Goal: Information Seeking & Learning: Learn about a topic

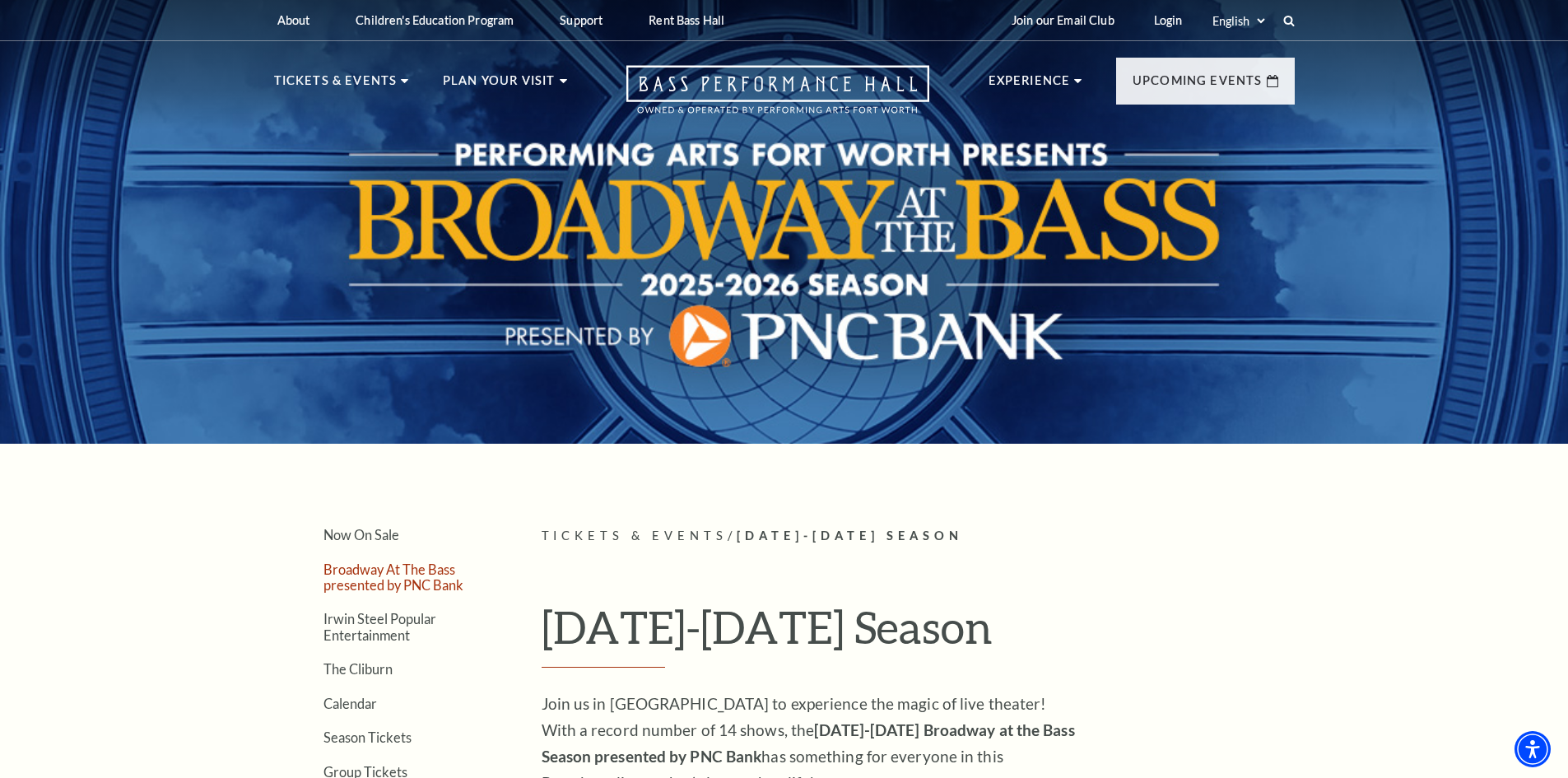
click at [369, 575] on link "Broadway At The Bass presented by PNC Bank" at bounding box center [393, 577] width 140 height 31
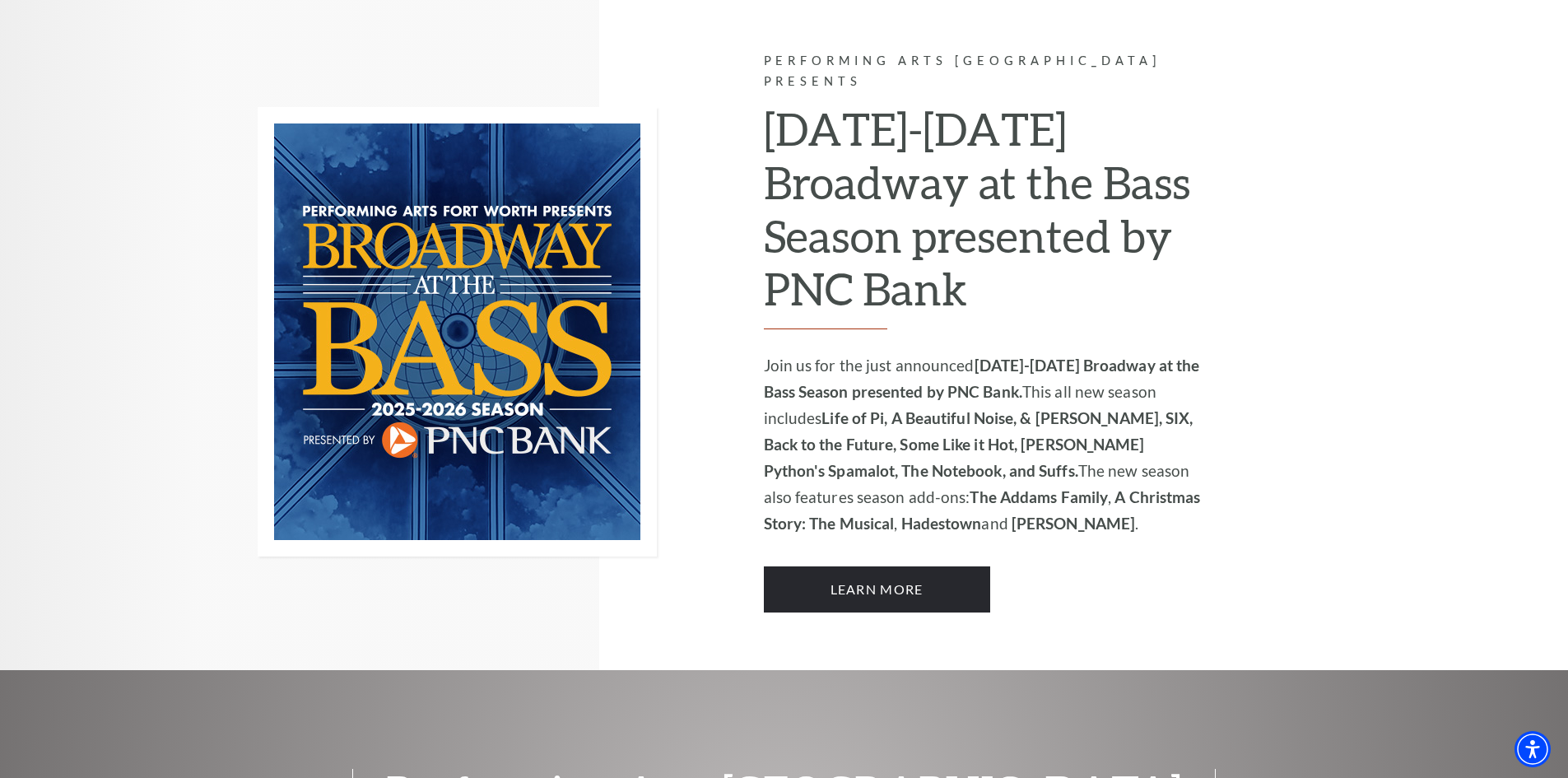
scroll to position [1070, 0]
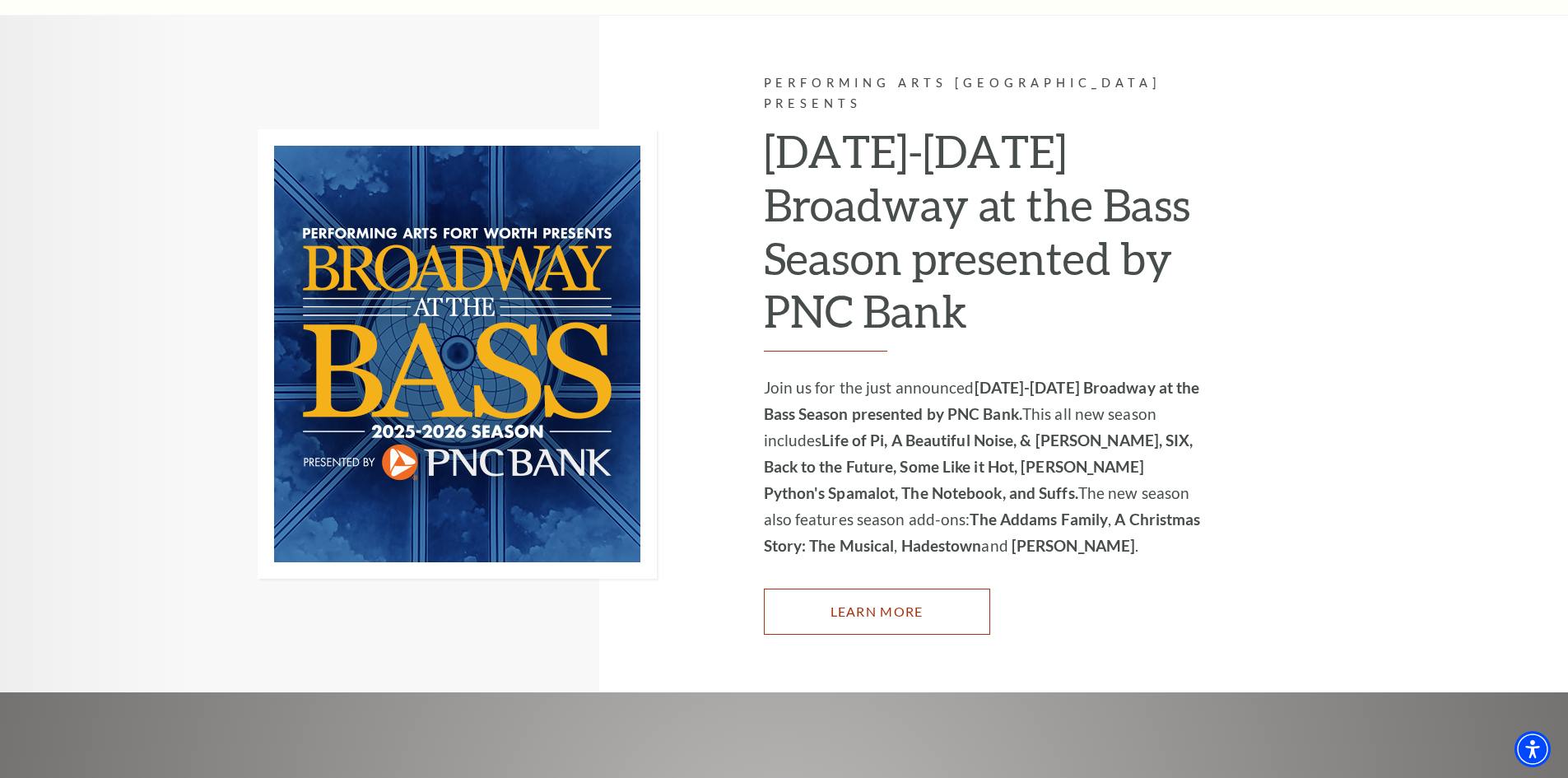
click at [912, 589] on link "Learn More" at bounding box center [877, 611] width 226 height 46
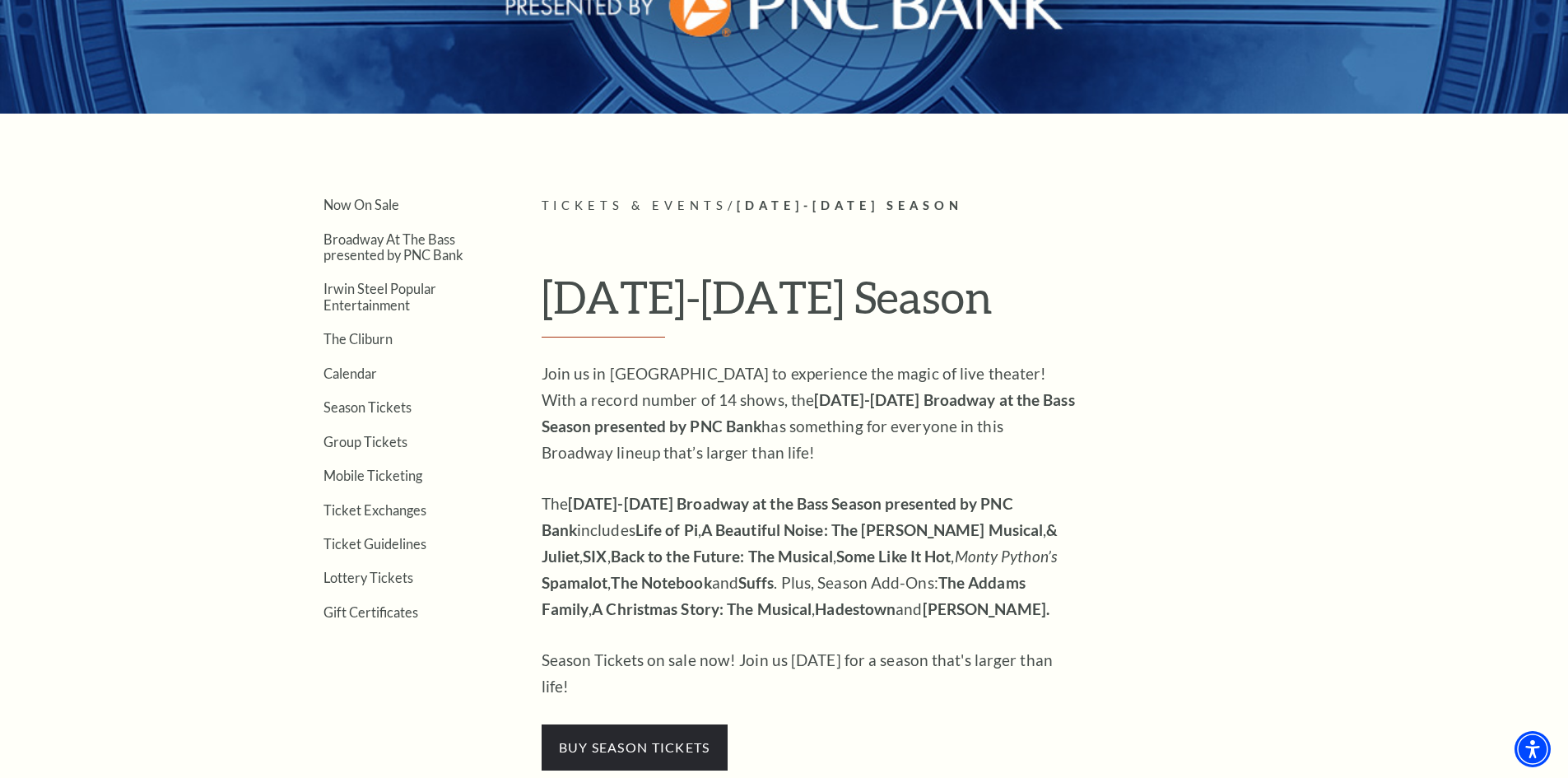
scroll to position [329, 0]
click at [343, 380] on link "Calendar" at bounding box center [350, 374] width 54 height 16
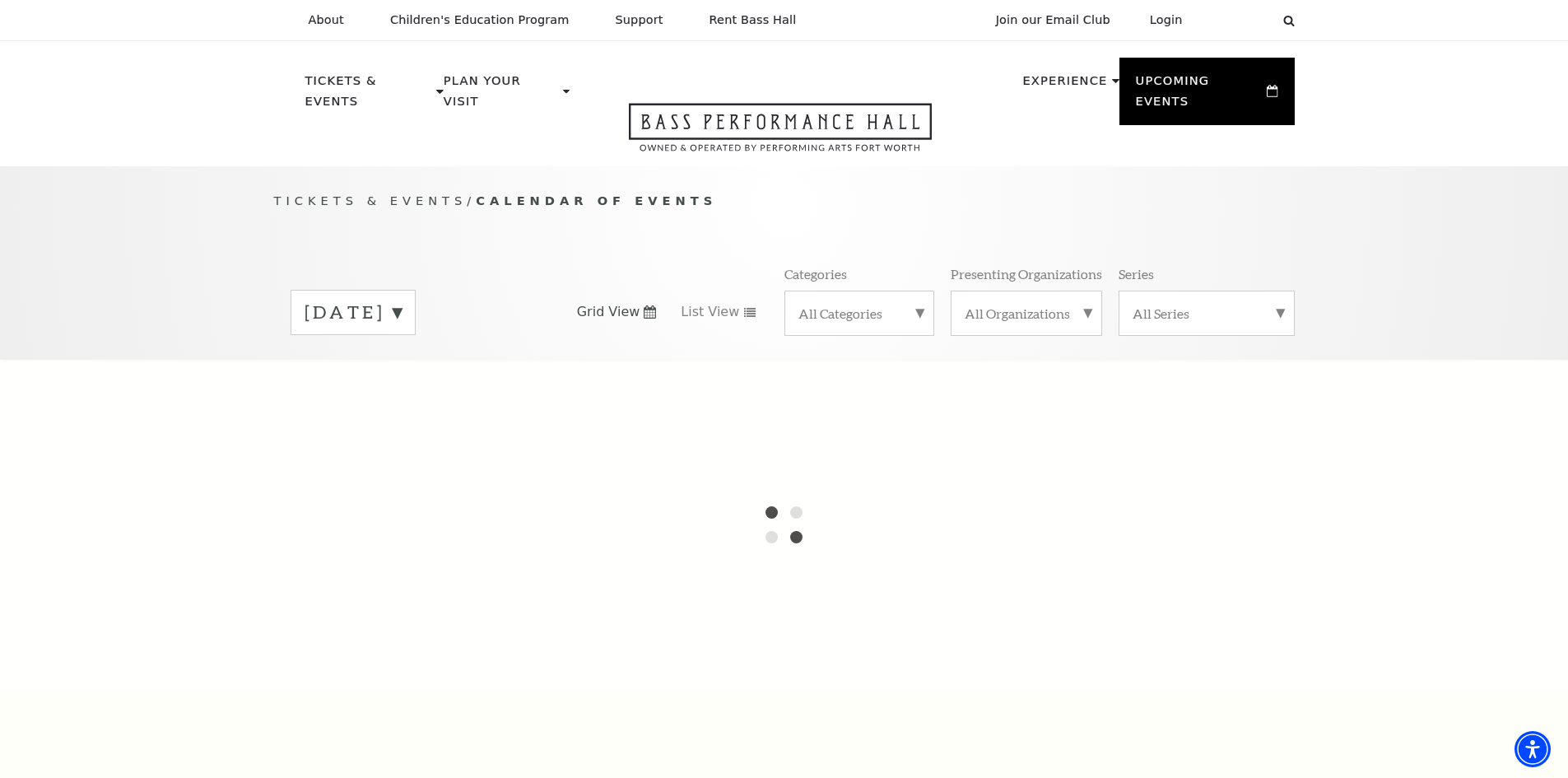
click at [918, 305] on label "All Categories" at bounding box center [859, 314] width 121 height 18
click at [817, 326] on label "Broadway" at bounding box center [859, 340] width 121 height 27
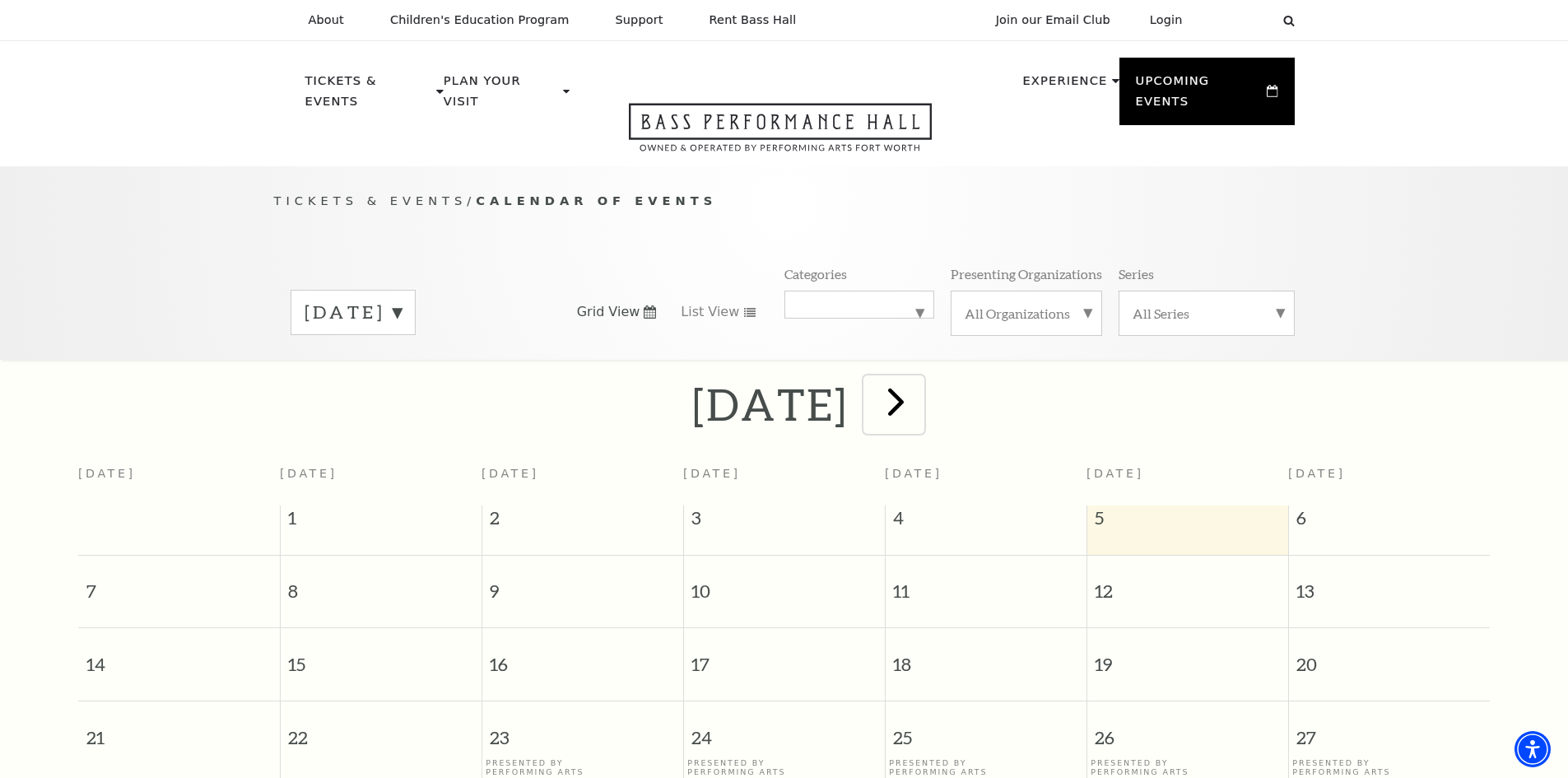
click at [920, 381] on span "next" at bounding box center [896, 402] width 47 height 47
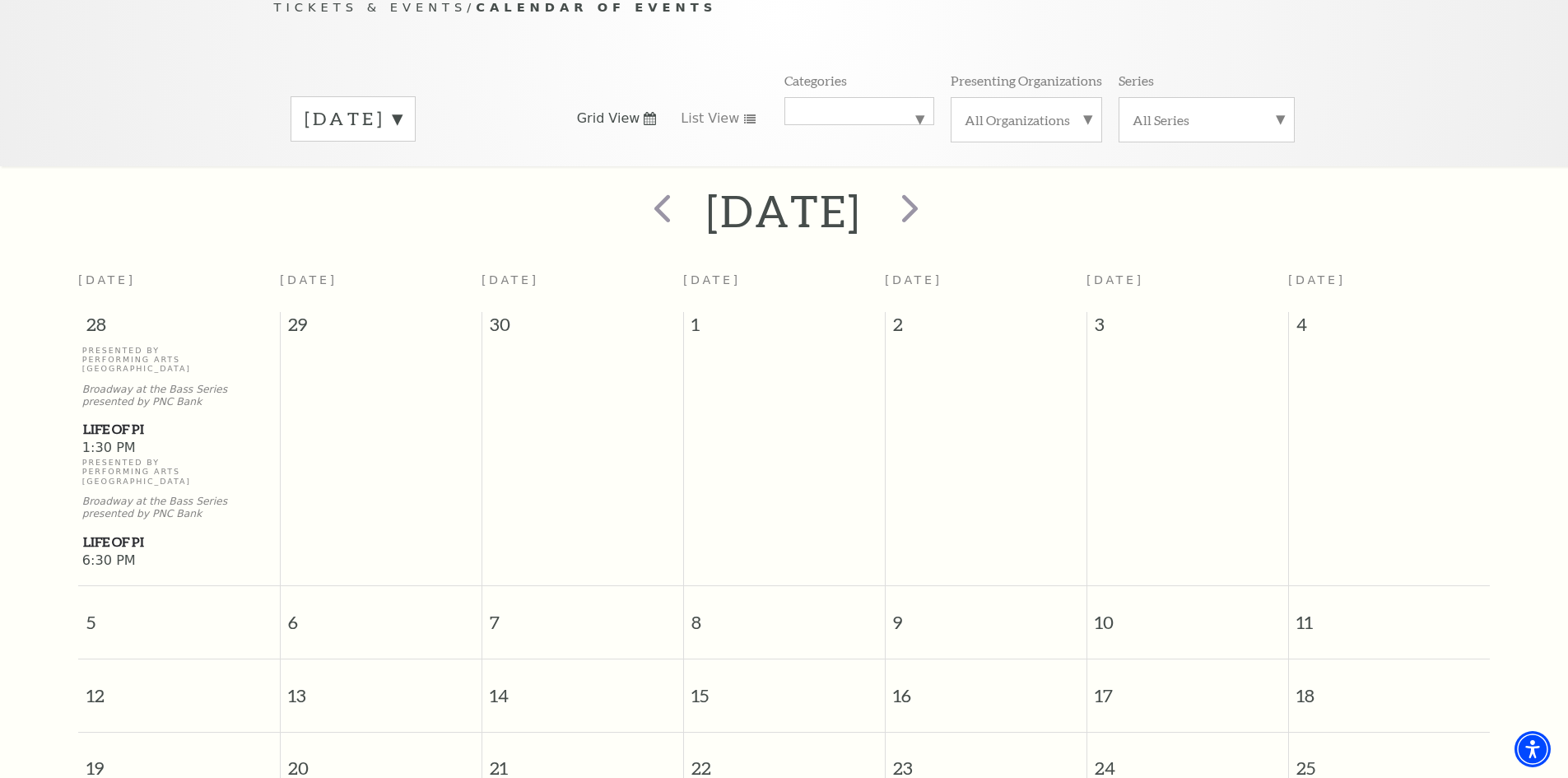
scroll to position [64, 0]
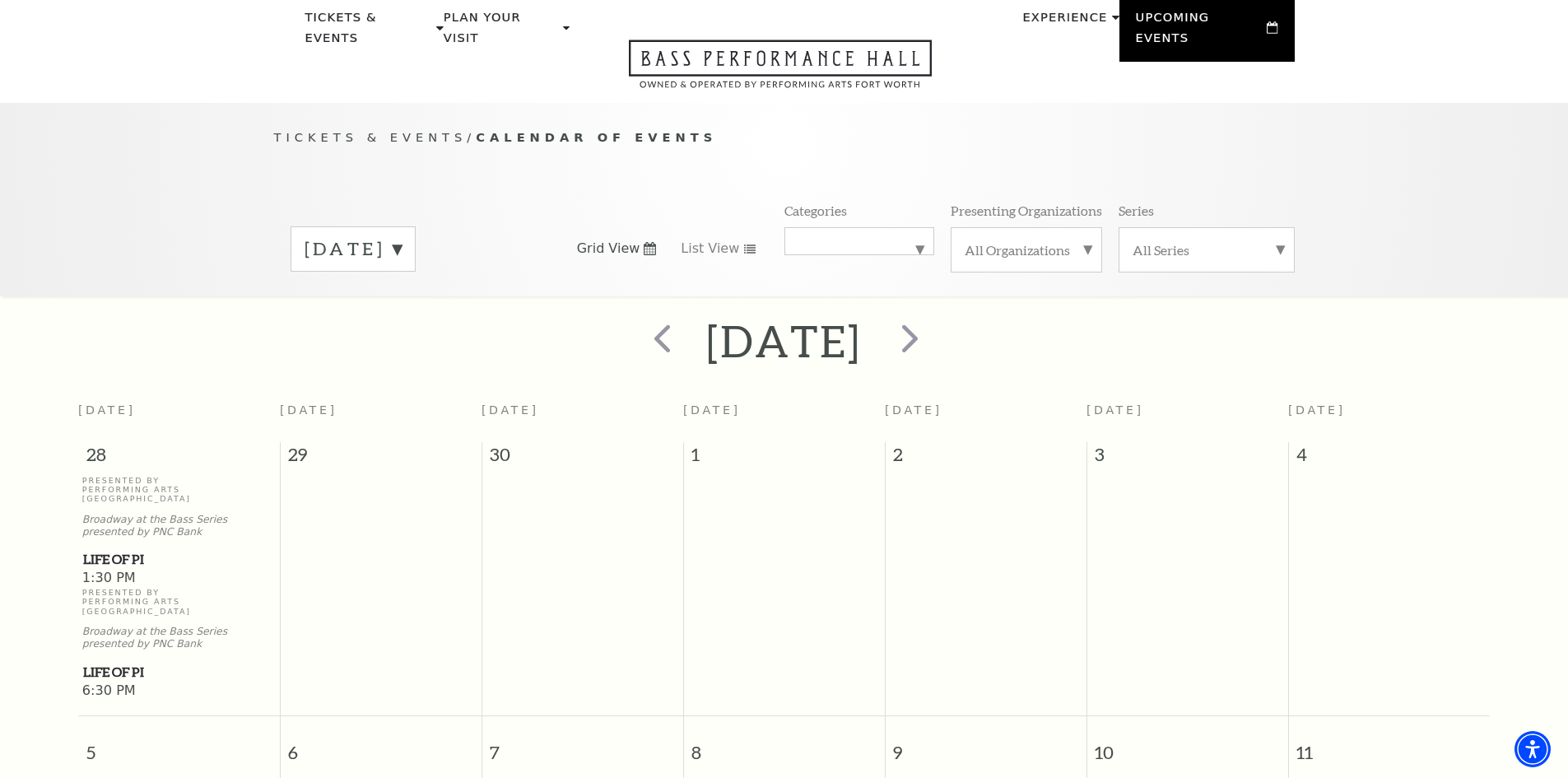
click at [402, 236] on label "October 2025" at bounding box center [353, 249] width 97 height 25
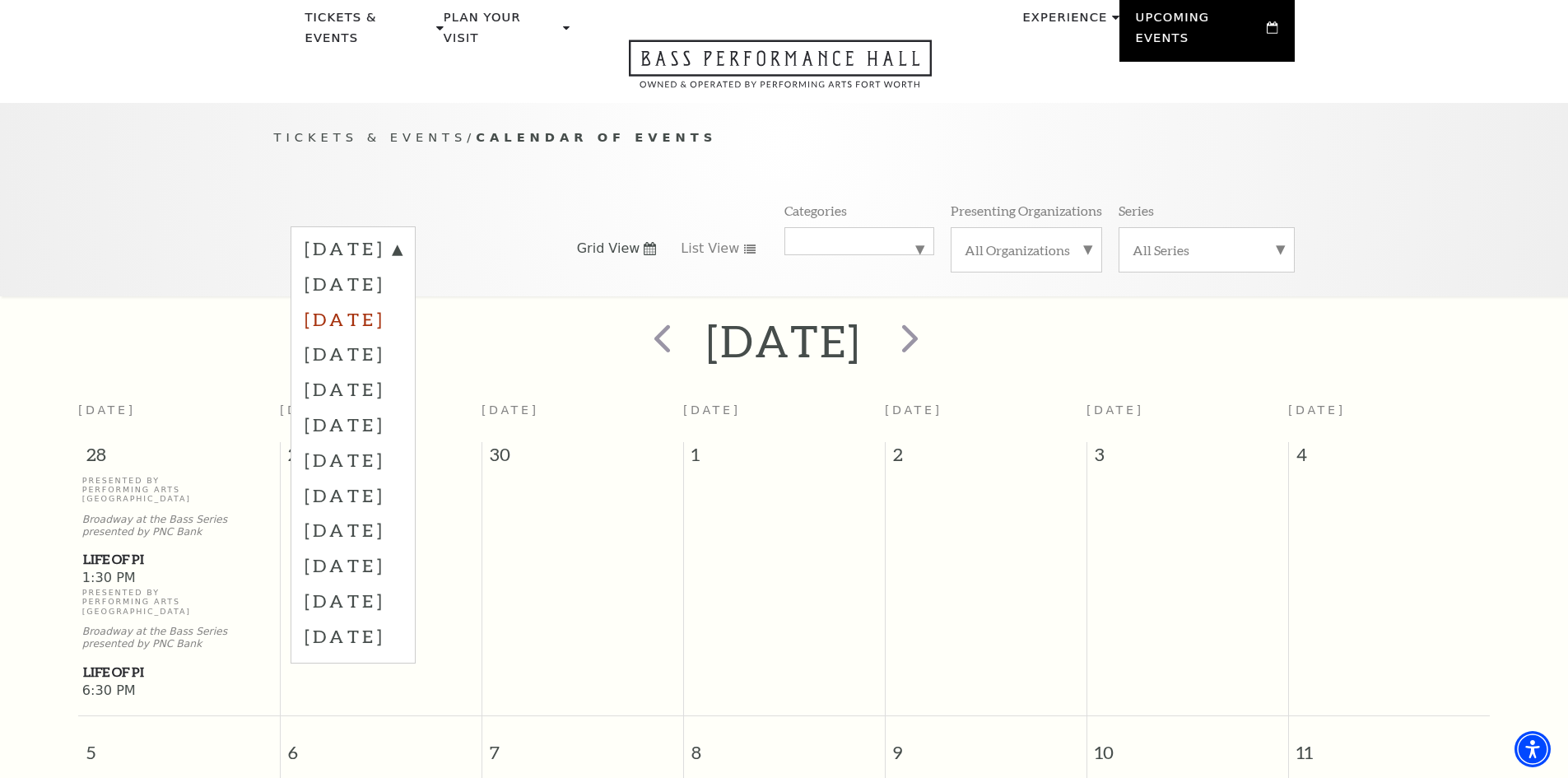
click at [395, 302] on label "November 2025" at bounding box center [353, 319] width 97 height 35
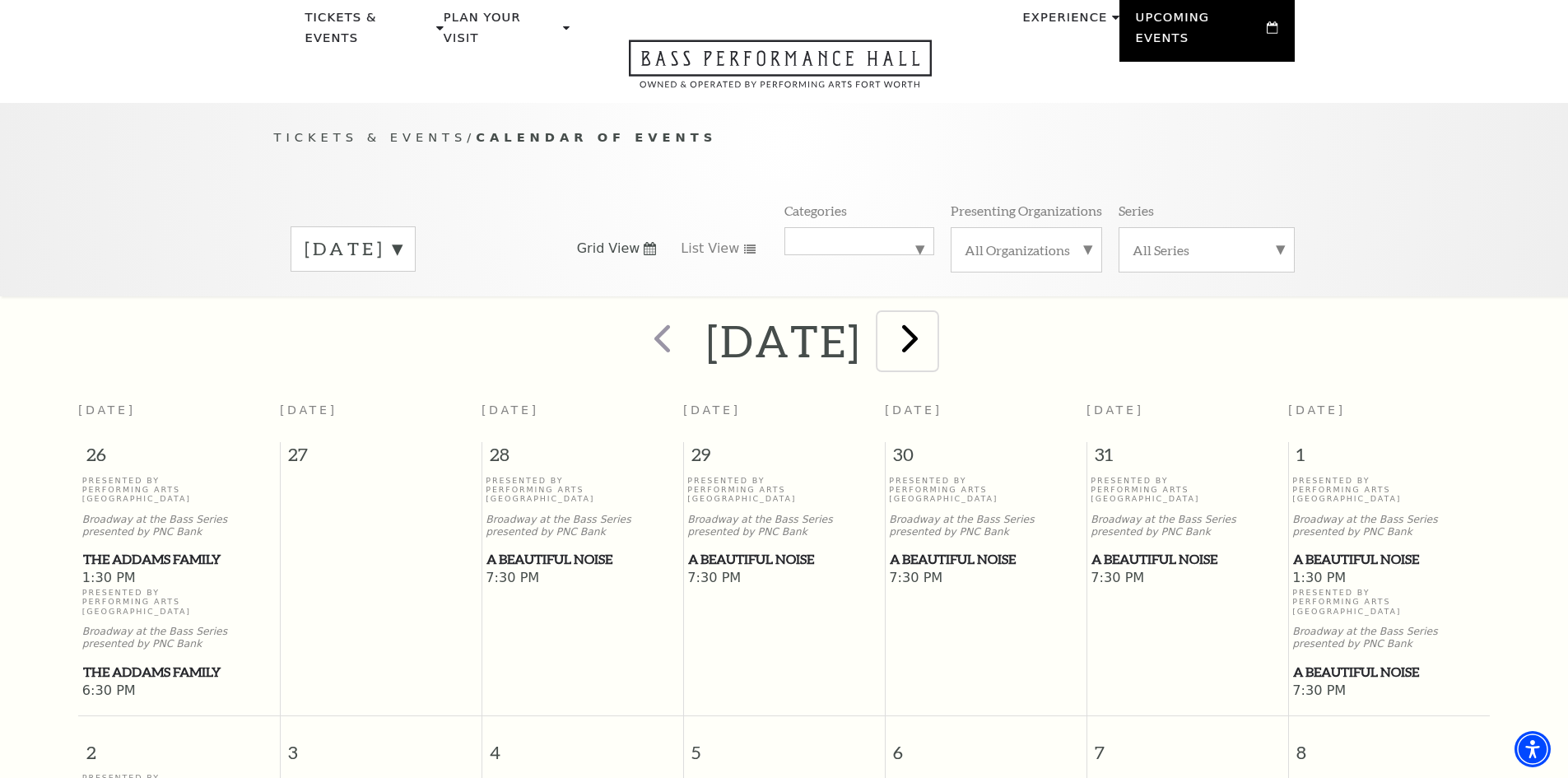
click at [933, 322] on span "next" at bounding box center [910, 338] width 47 height 47
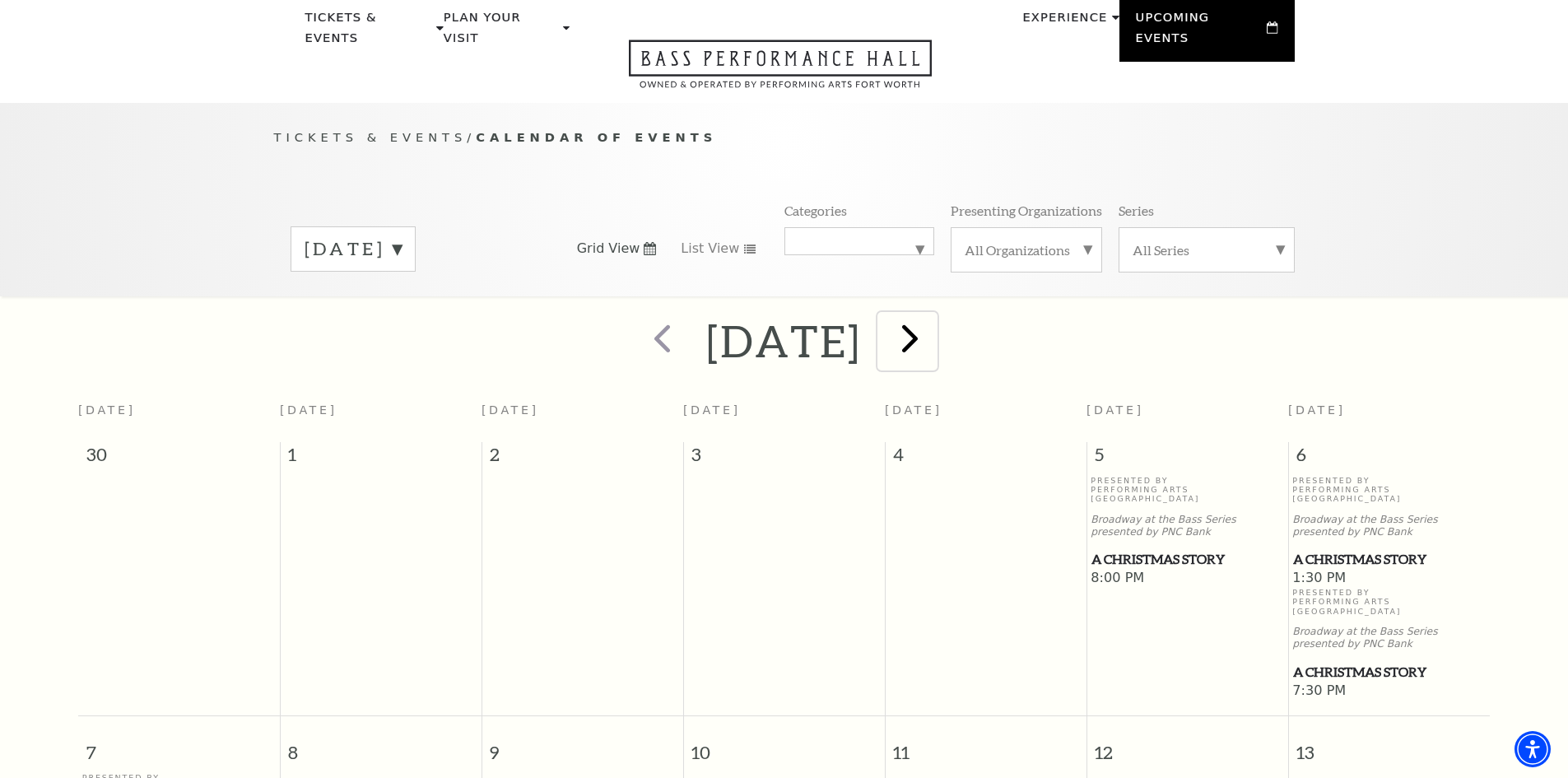
click at [933, 322] on span "next" at bounding box center [910, 338] width 47 height 47
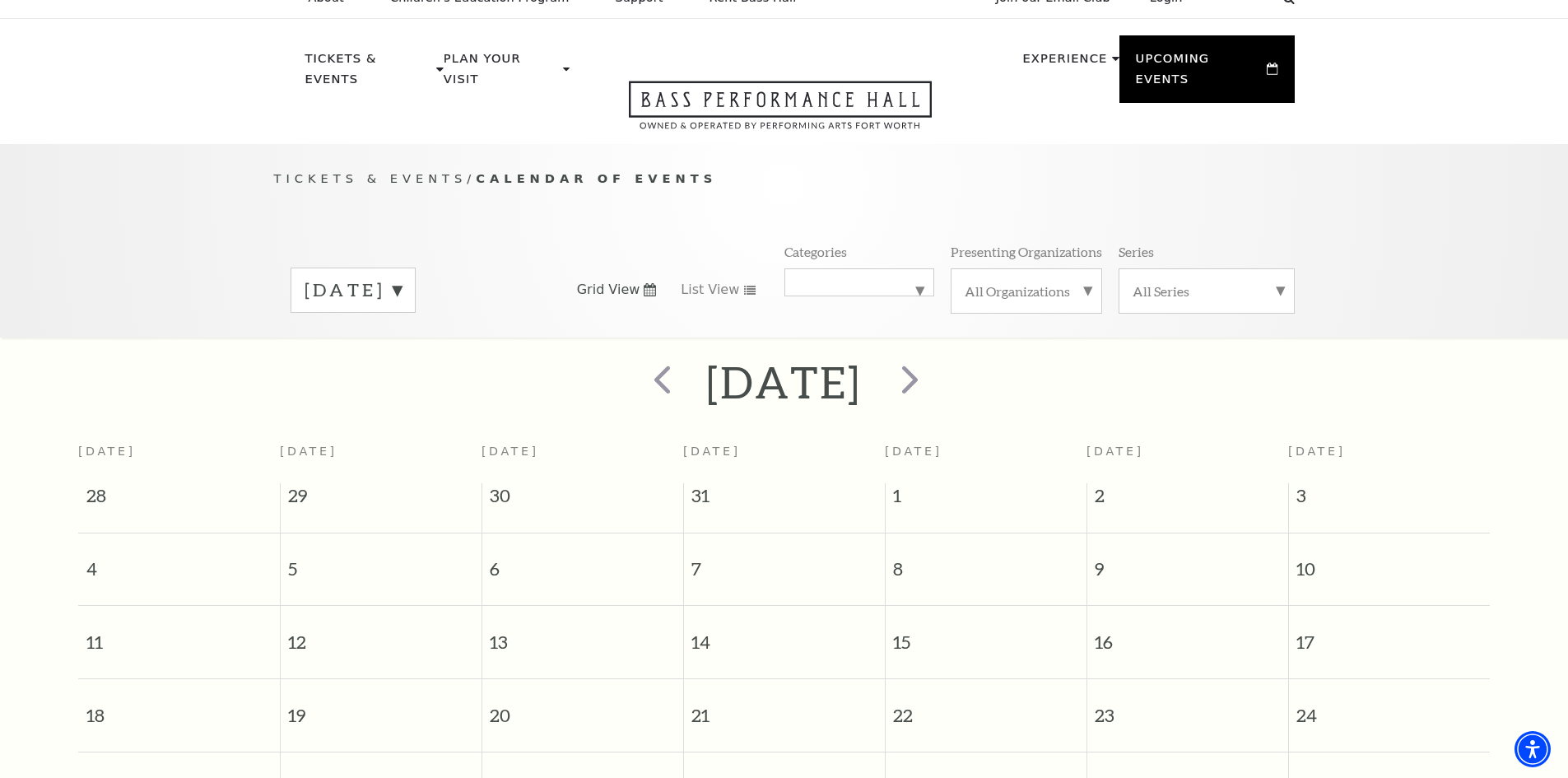
scroll to position [0, 0]
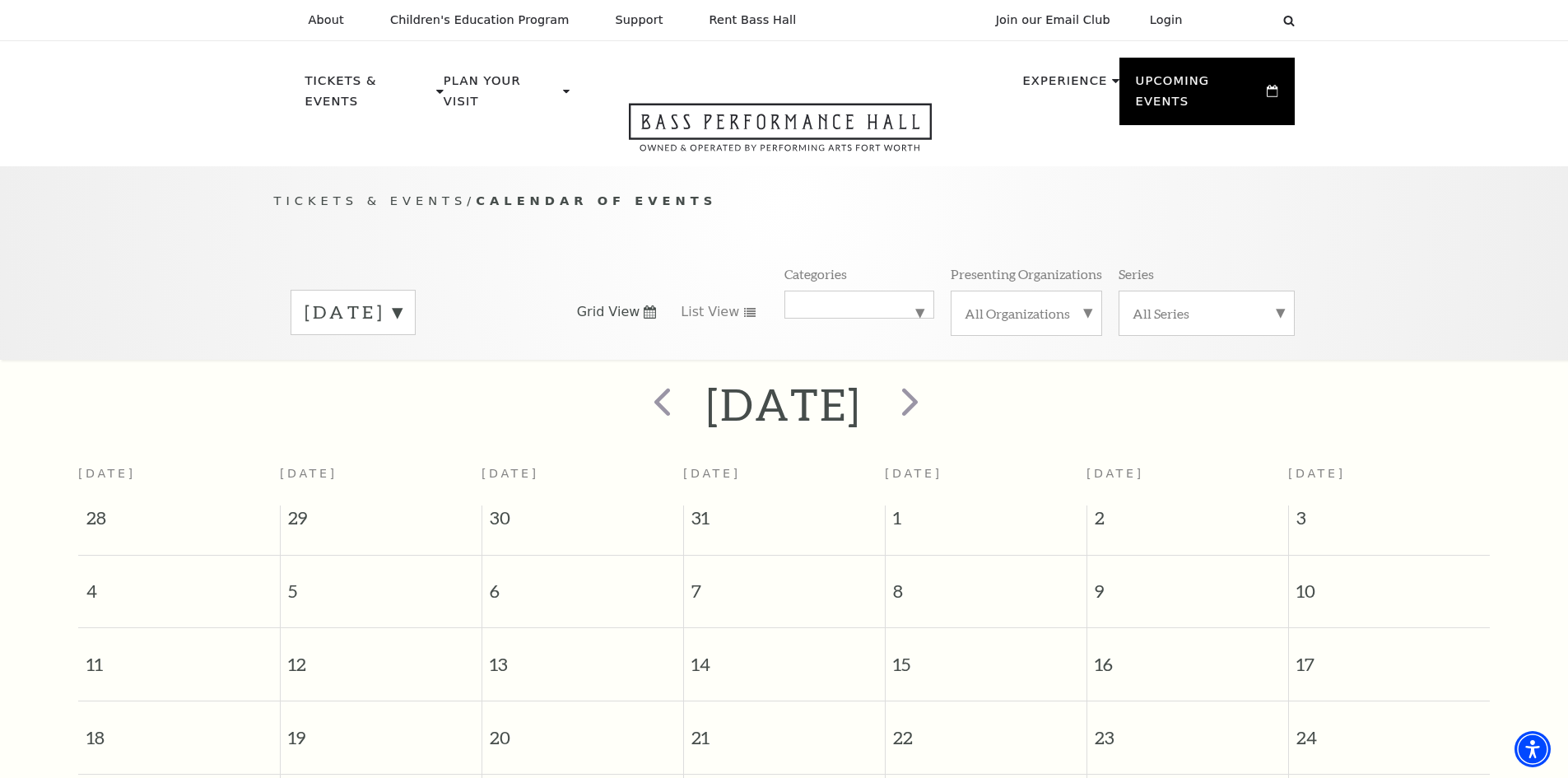
click at [915, 305] on label "Broadway" at bounding box center [859, 305] width 121 height 0
click at [1275, 305] on label "All Series" at bounding box center [1206, 314] width 148 height 18
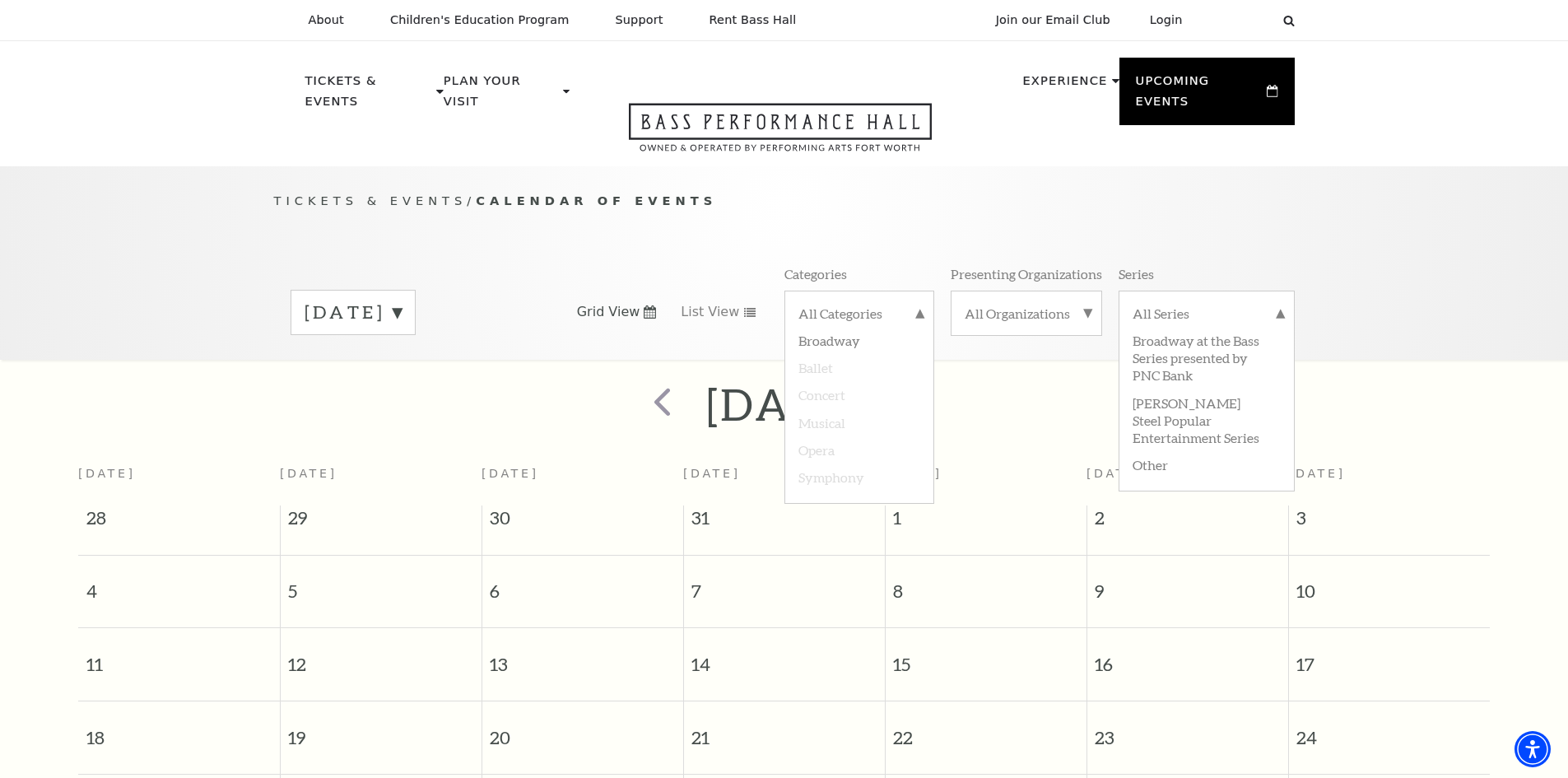
click at [1078, 305] on label "All Organizations" at bounding box center [1026, 314] width 123 height 18
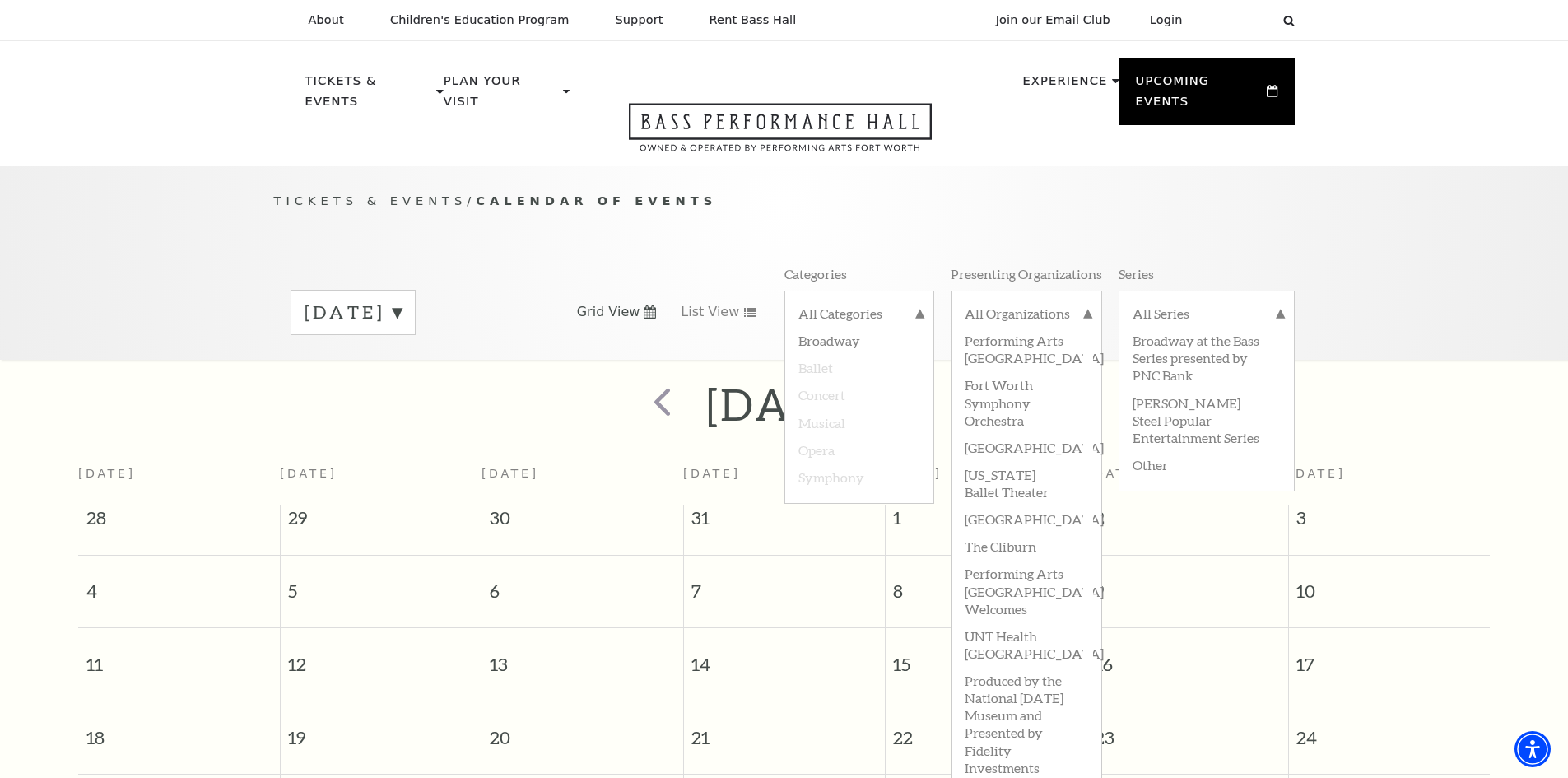
click at [646, 306] on icon at bounding box center [649, 312] width 13 height 13
click at [402, 300] on label "January 2026" at bounding box center [353, 313] width 97 height 25
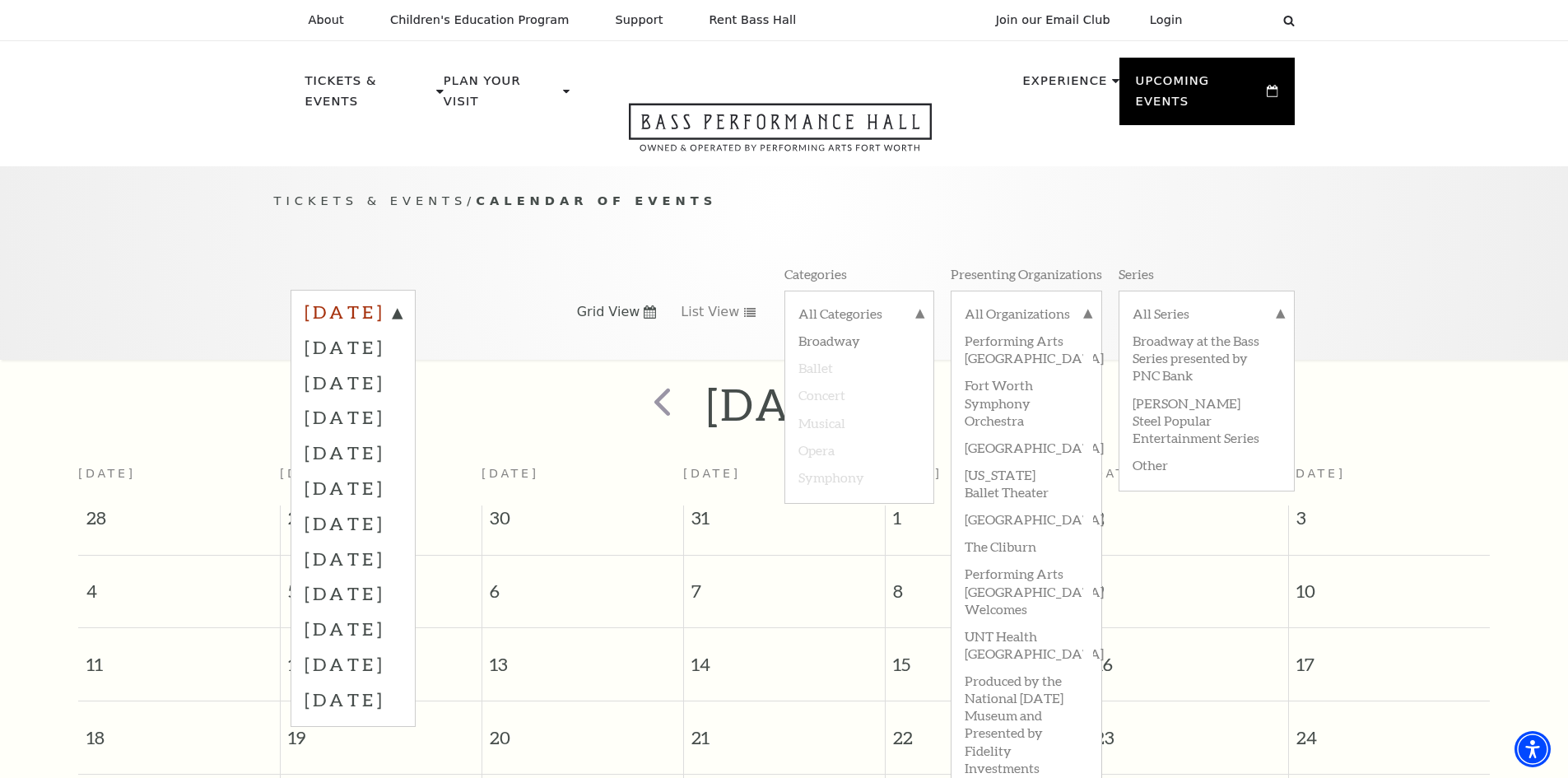
click at [402, 300] on label "September 2025" at bounding box center [353, 315] width 97 height 29
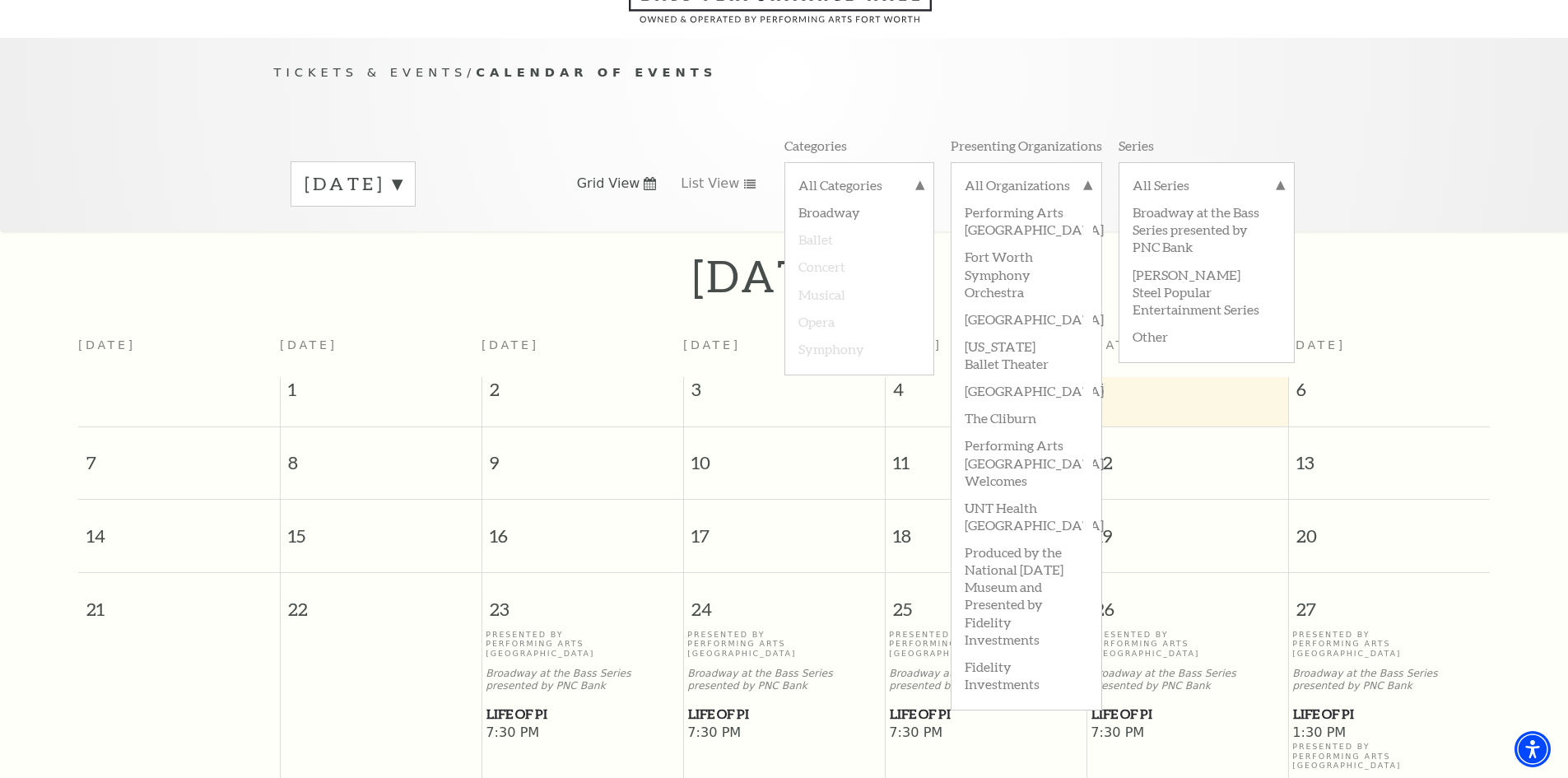
scroll to position [146, 0]
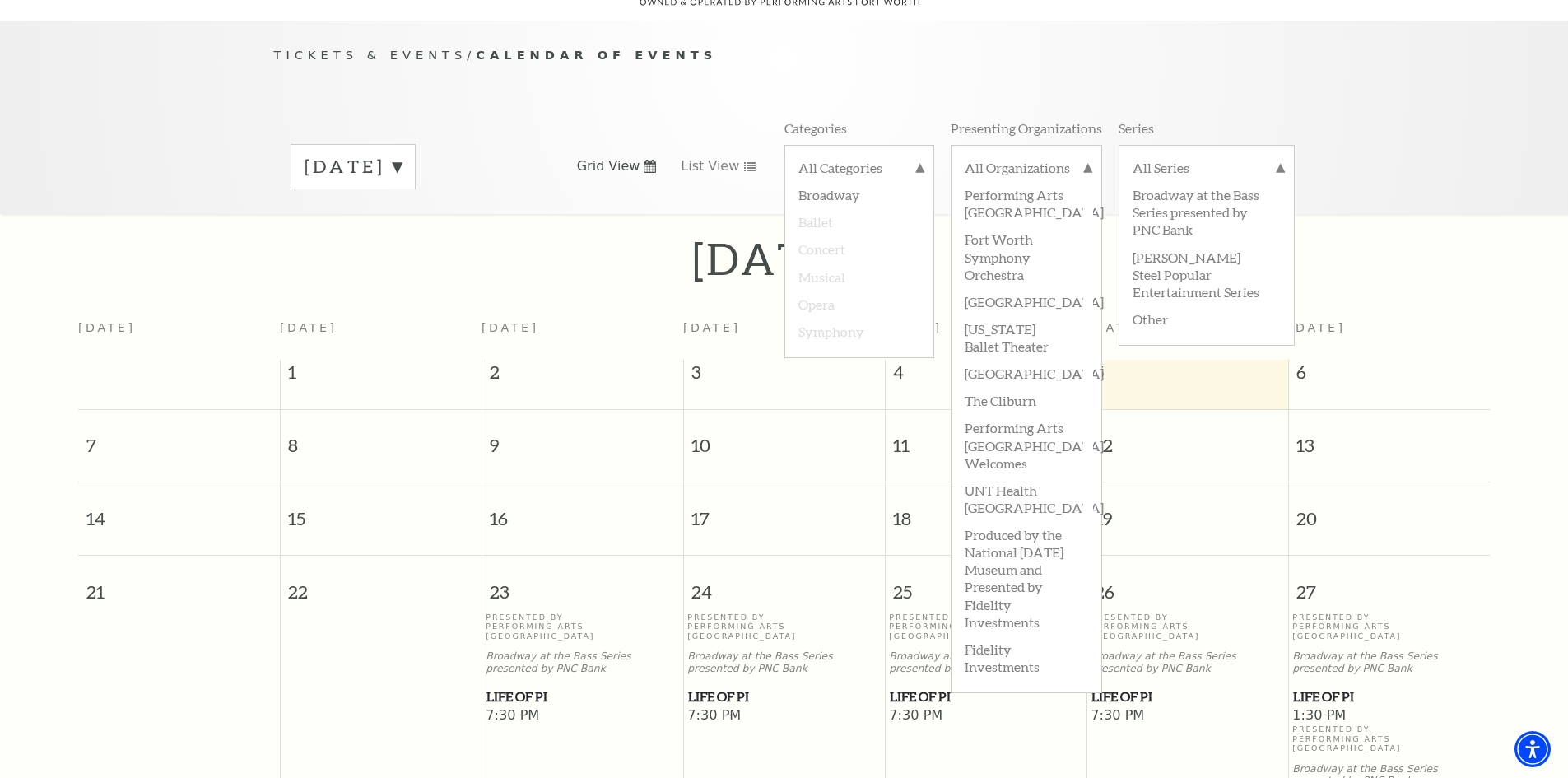
click at [325, 229] on div "September 2025" at bounding box center [784, 259] width 1568 height 59
click at [915, 159] on label "All Categories" at bounding box center [859, 170] width 121 height 22
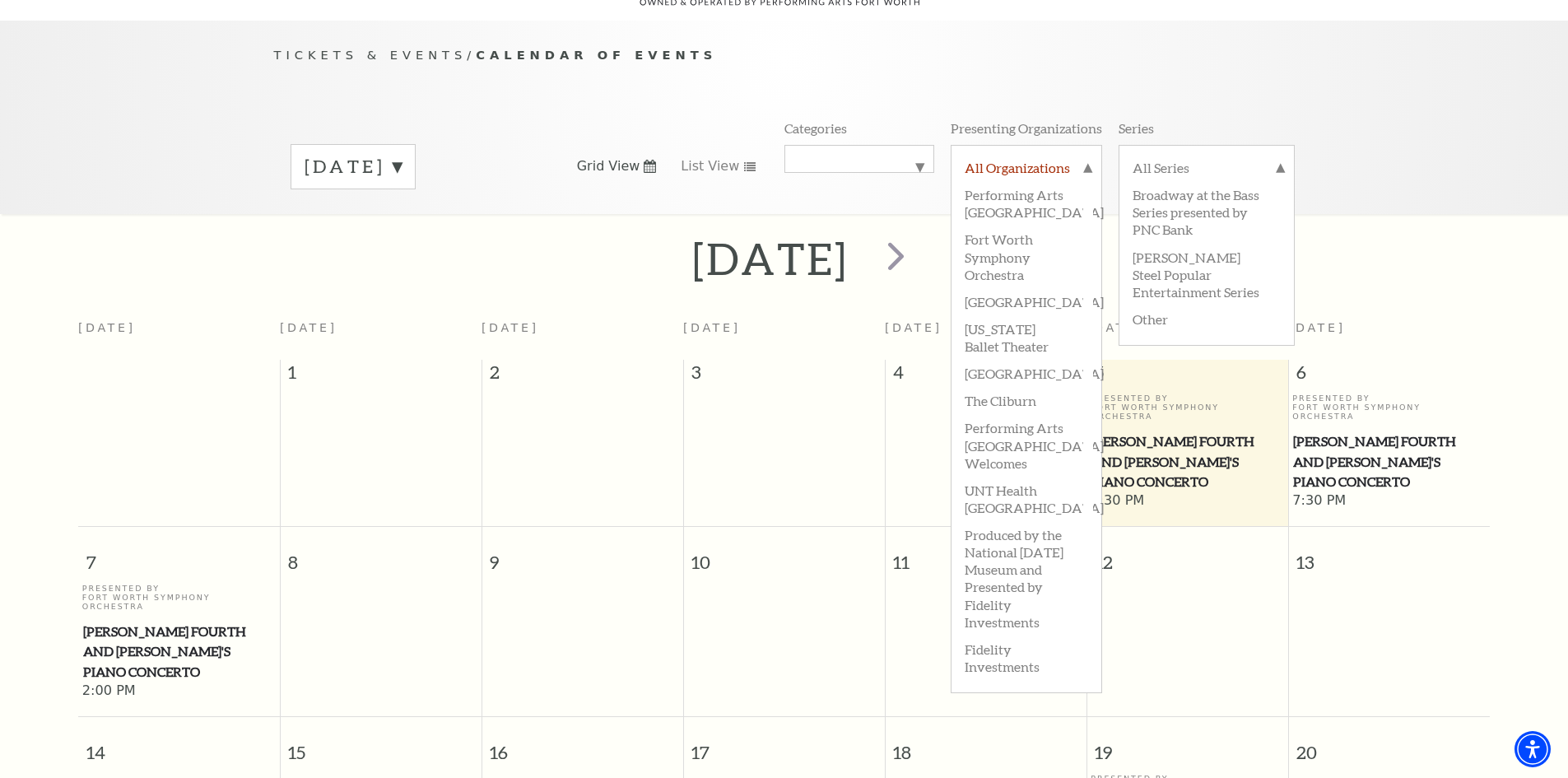
click at [1082, 159] on label "All Organizations" at bounding box center [1026, 170] width 123 height 22
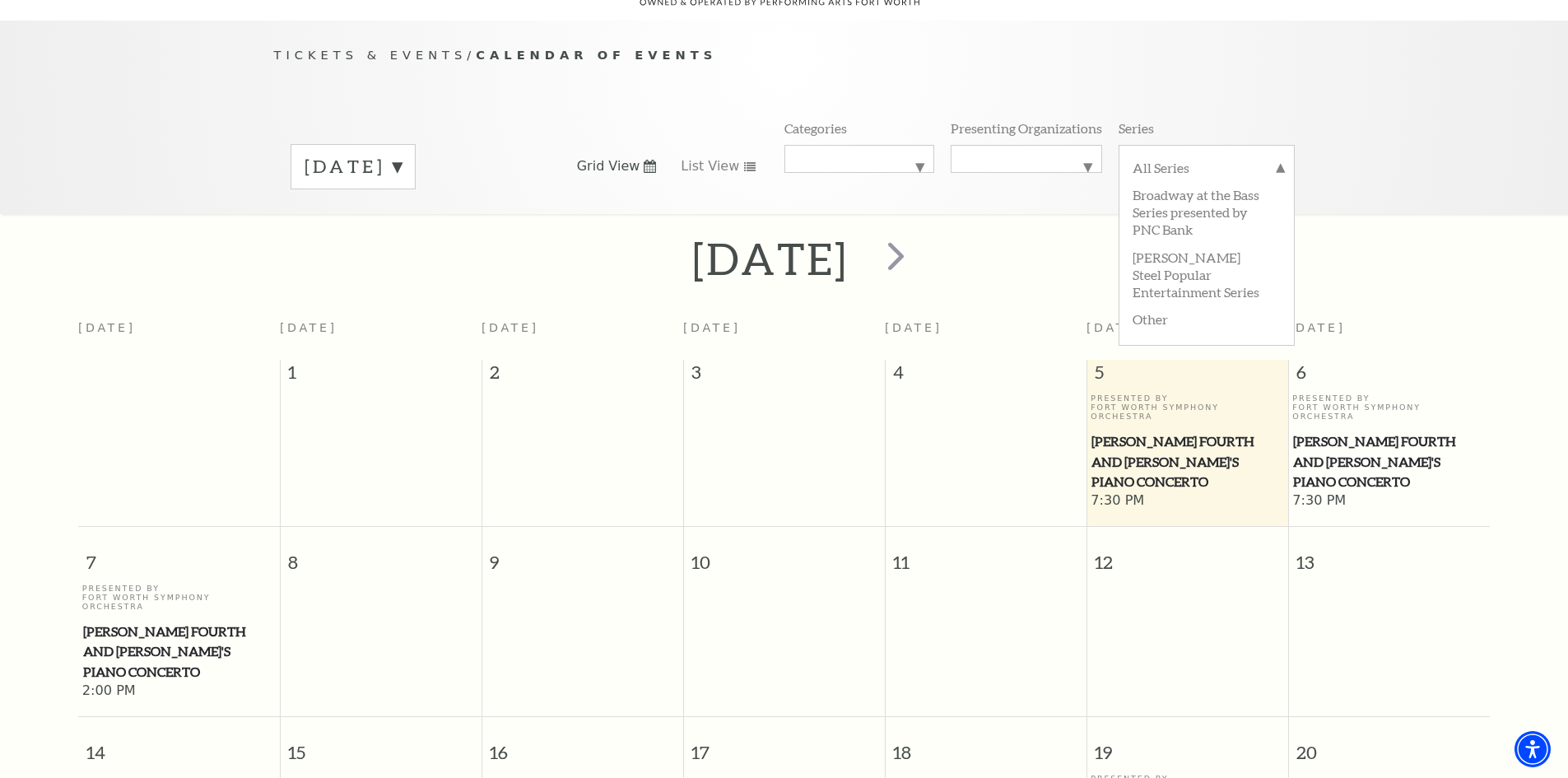
click at [1281, 145] on div "All Series Broadway at the Bass Series presented by PNC Bank Irwin Steel Popula…" at bounding box center [1207, 167] width 176 height 44
click at [1280, 159] on label "All Series" at bounding box center [1206, 170] width 148 height 22
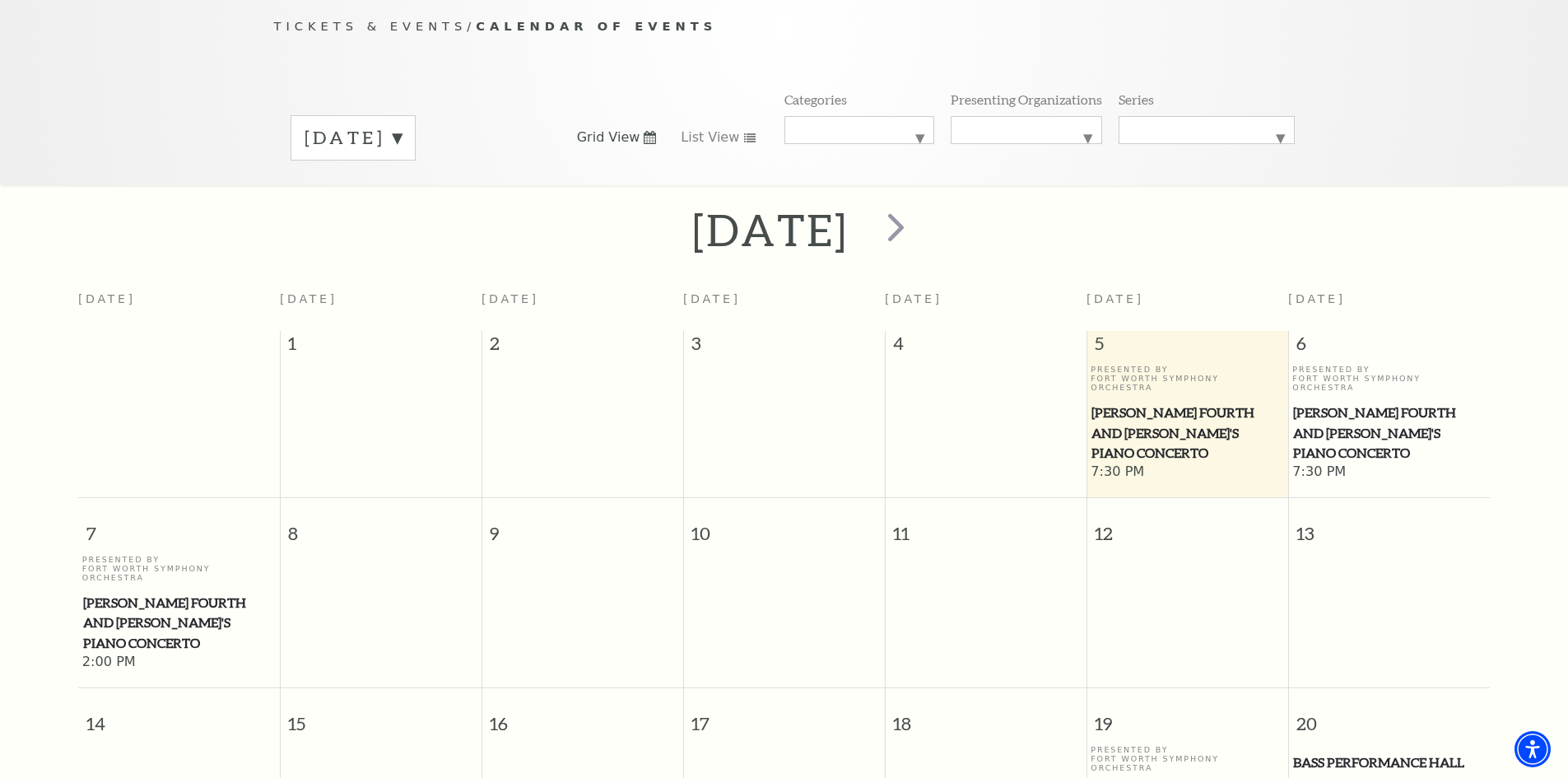
scroll to position [64, 0]
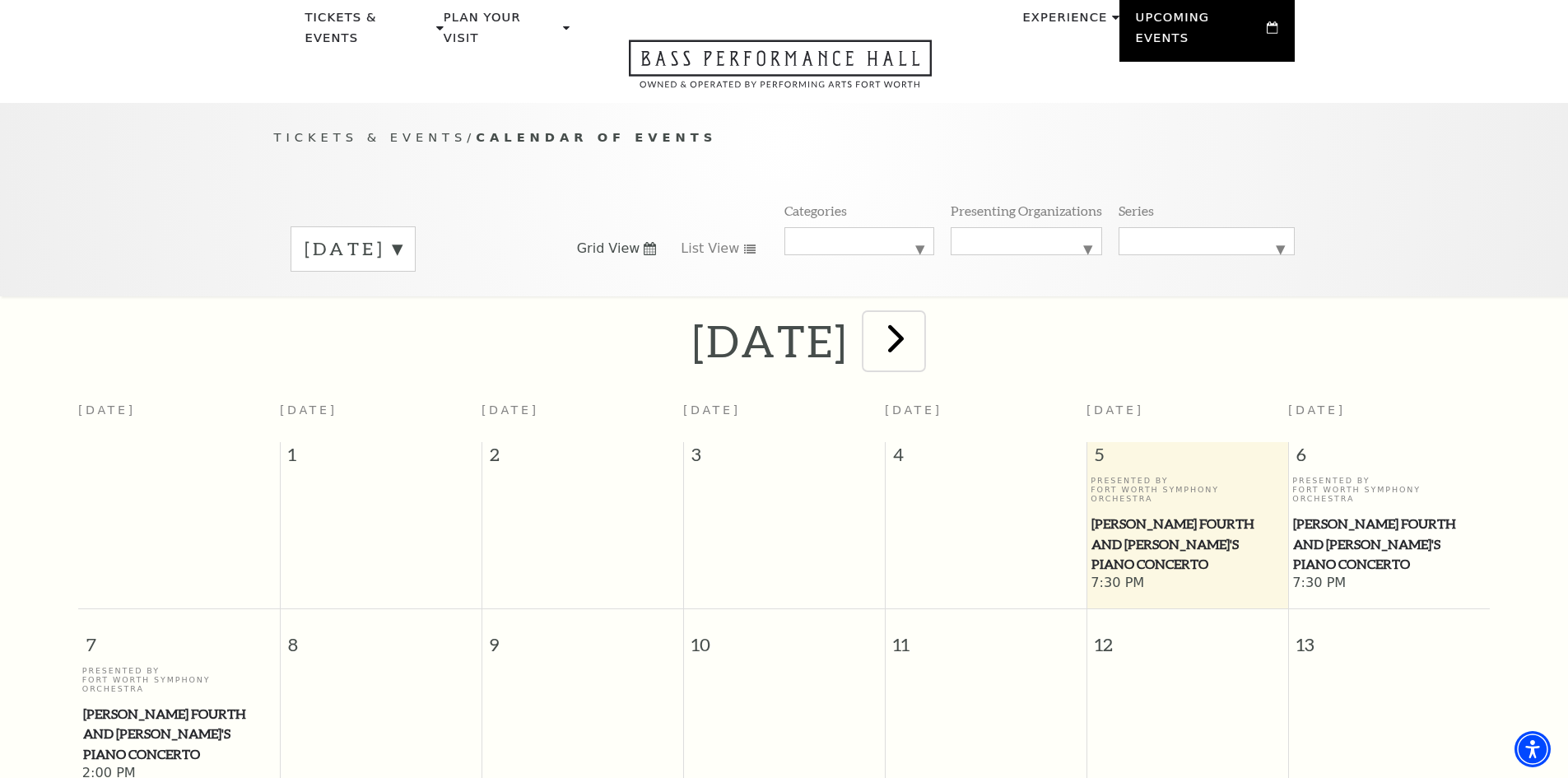
click at [920, 318] on span "next" at bounding box center [896, 338] width 47 height 47
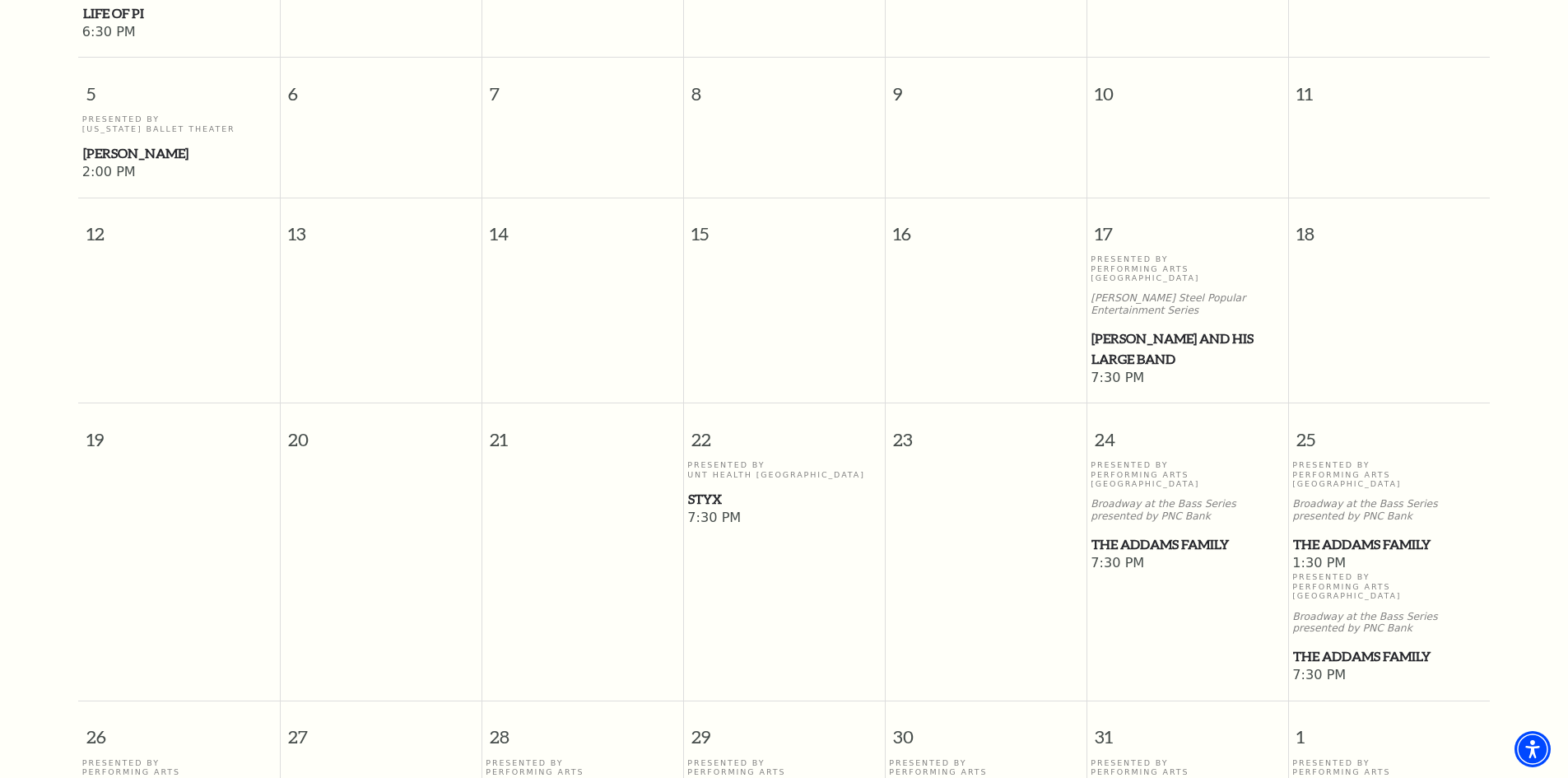
scroll to position [228, 0]
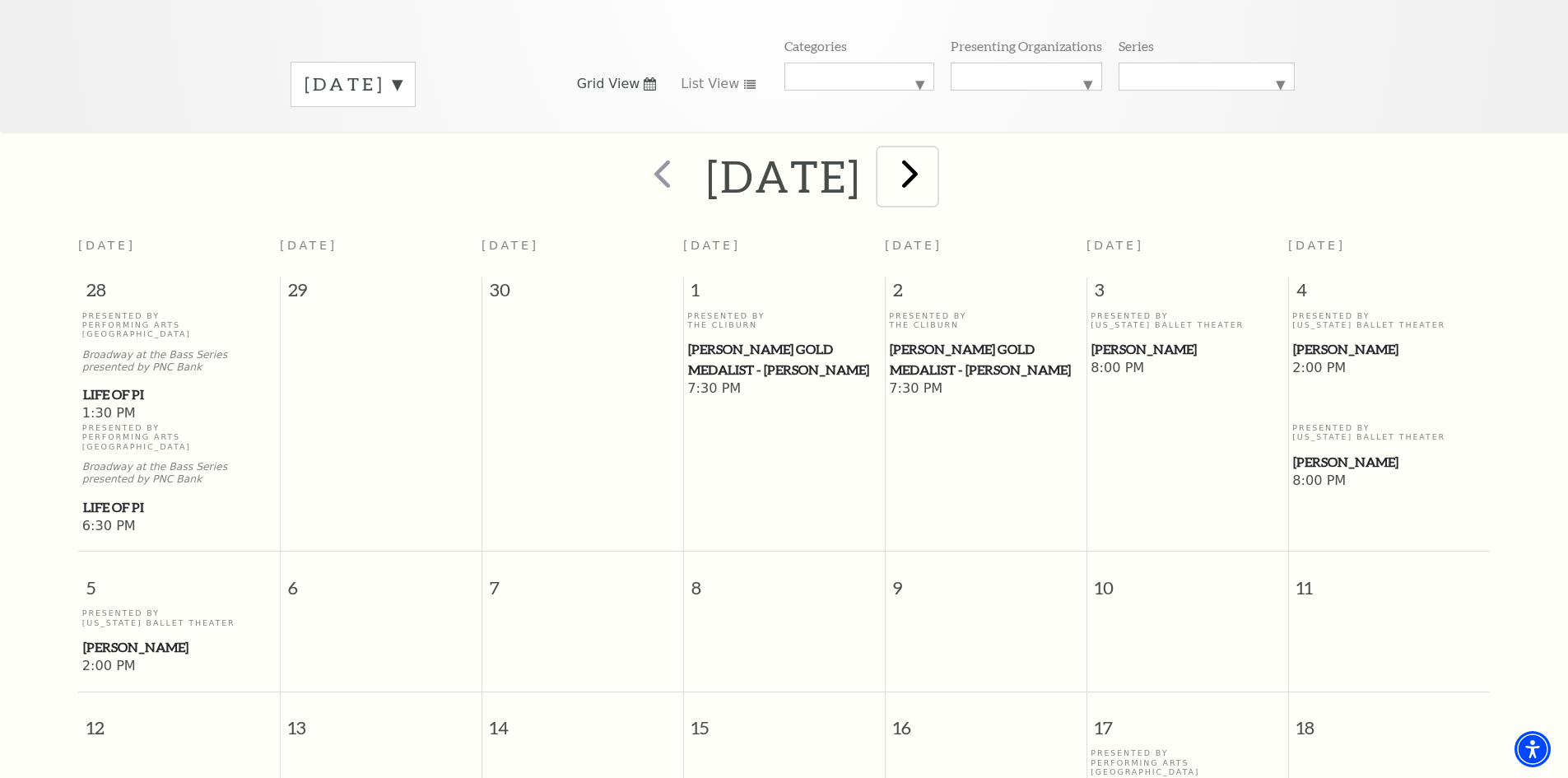
click at [933, 156] on span "next" at bounding box center [910, 173] width 47 height 47
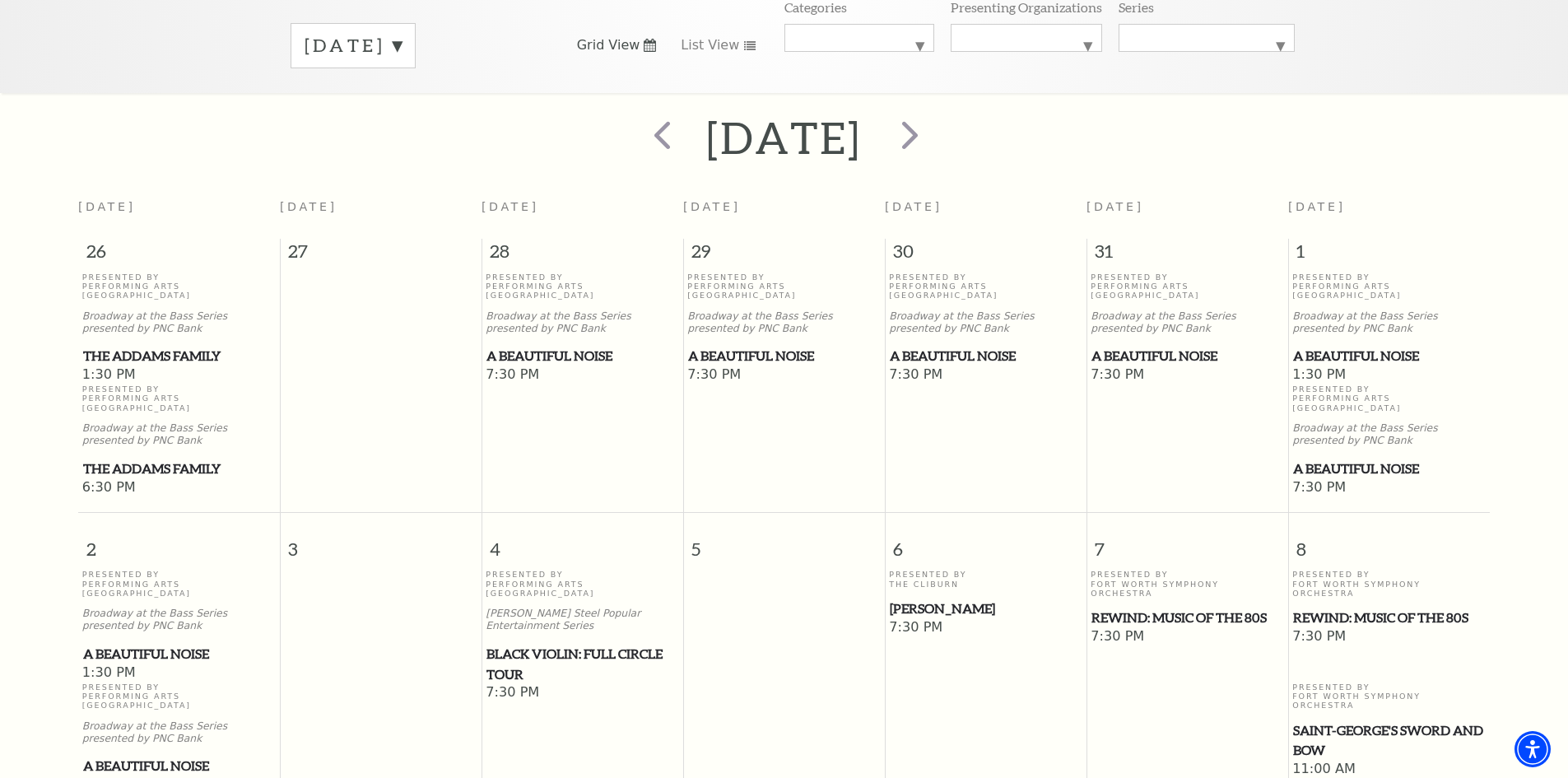
scroll to position [0, 0]
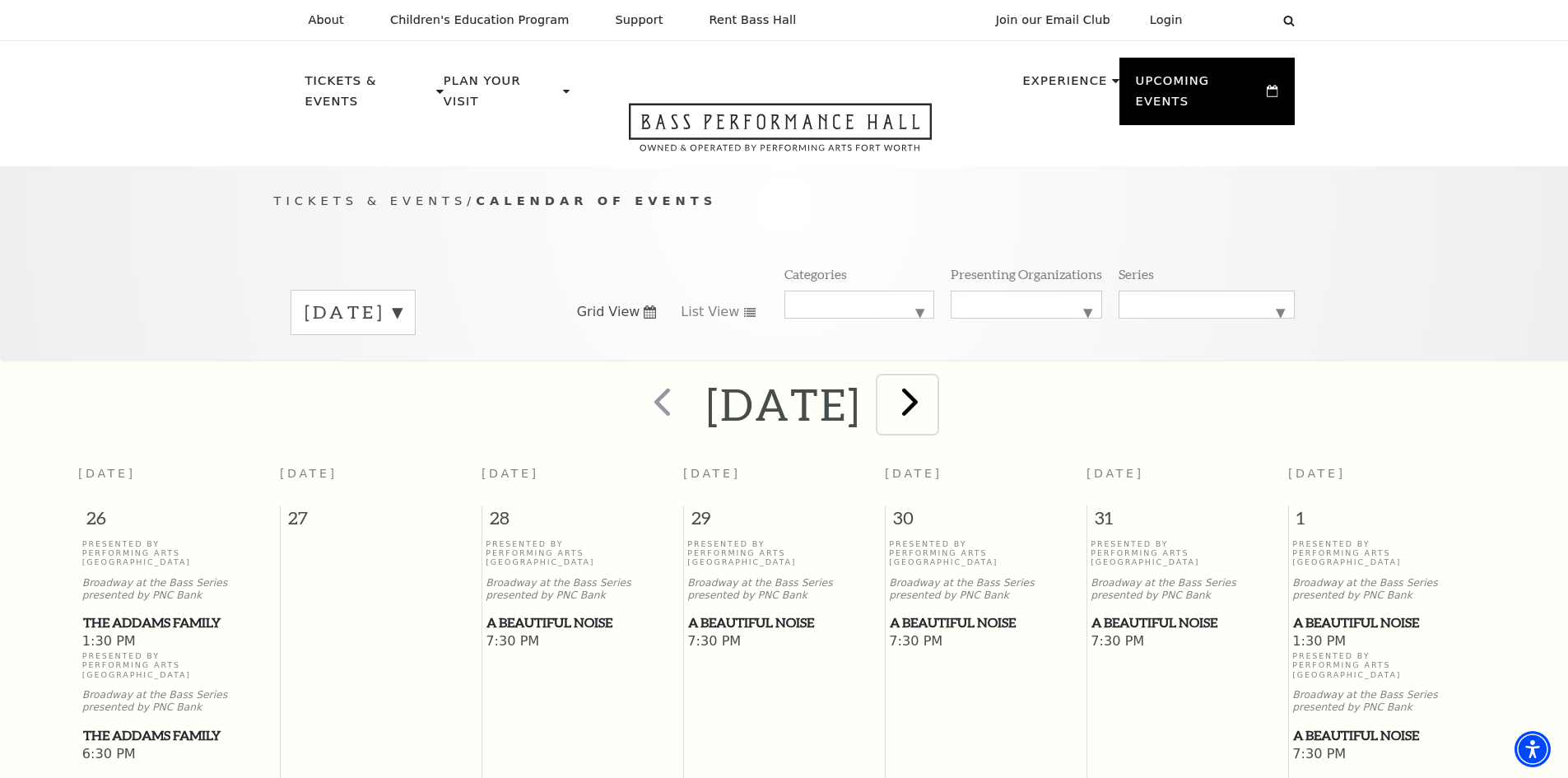
click at [933, 380] on span "next" at bounding box center [910, 402] width 47 height 47
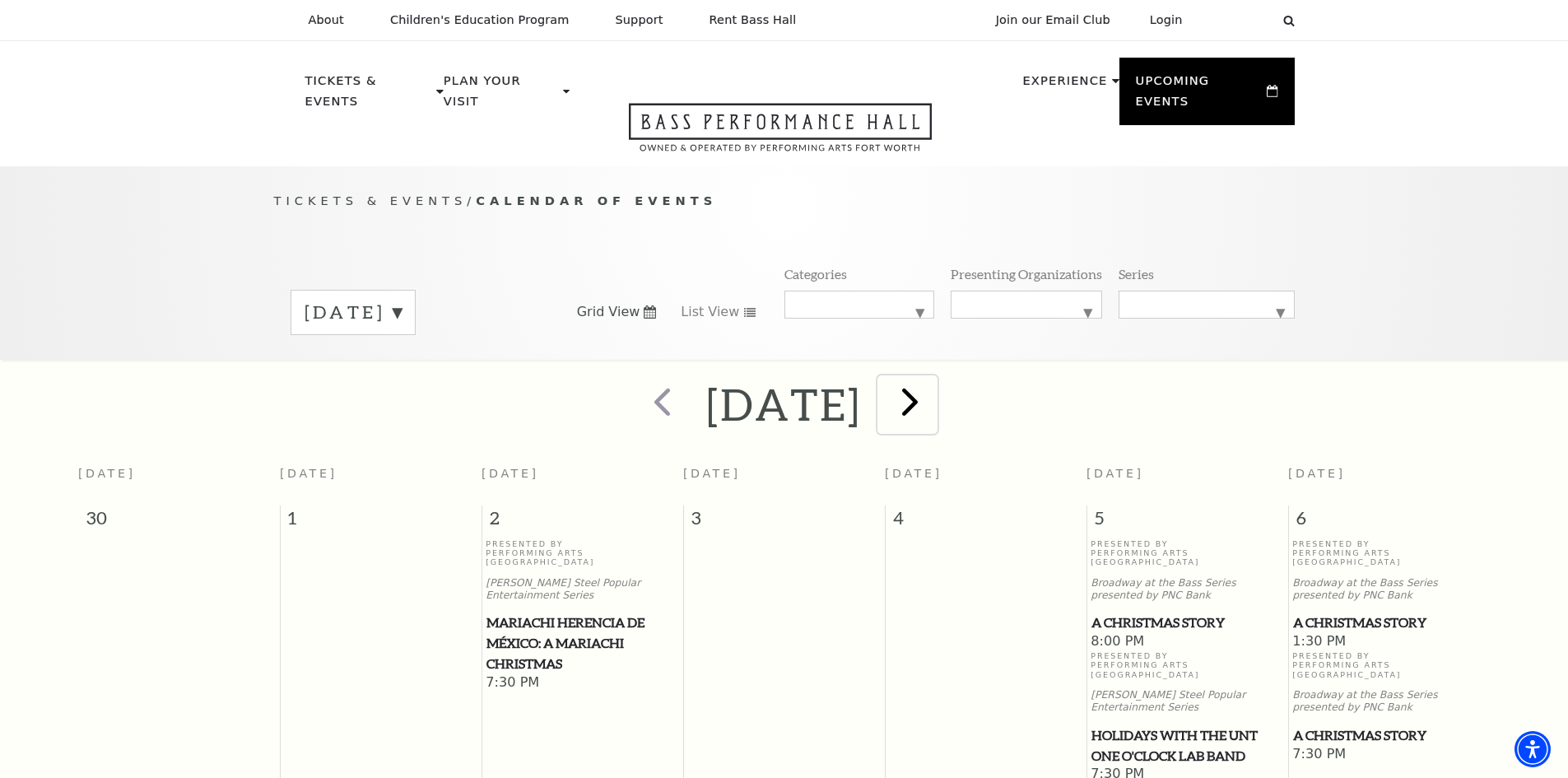
click at [933, 382] on span "next" at bounding box center [910, 402] width 47 height 47
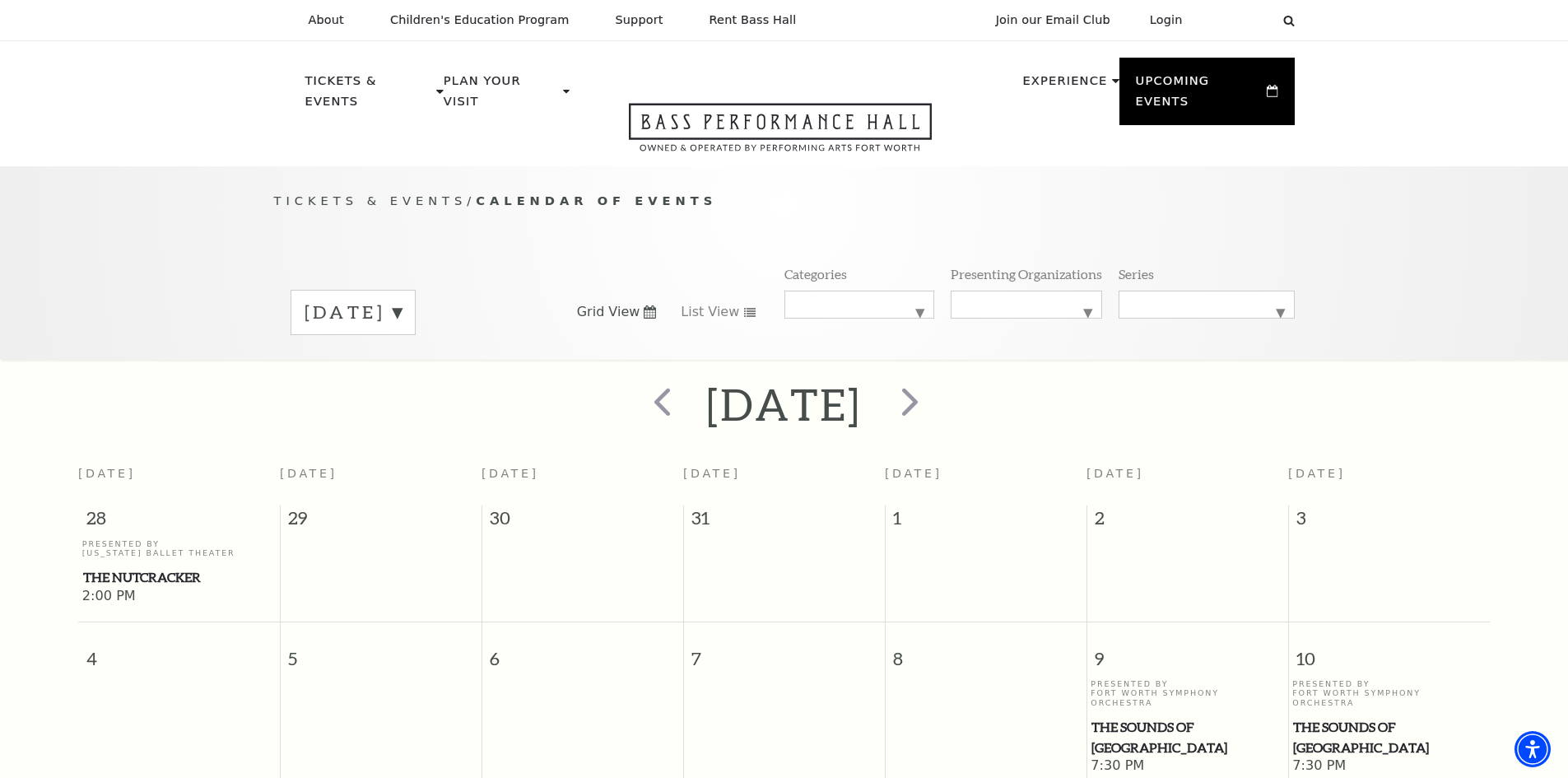
scroll to position [82, 0]
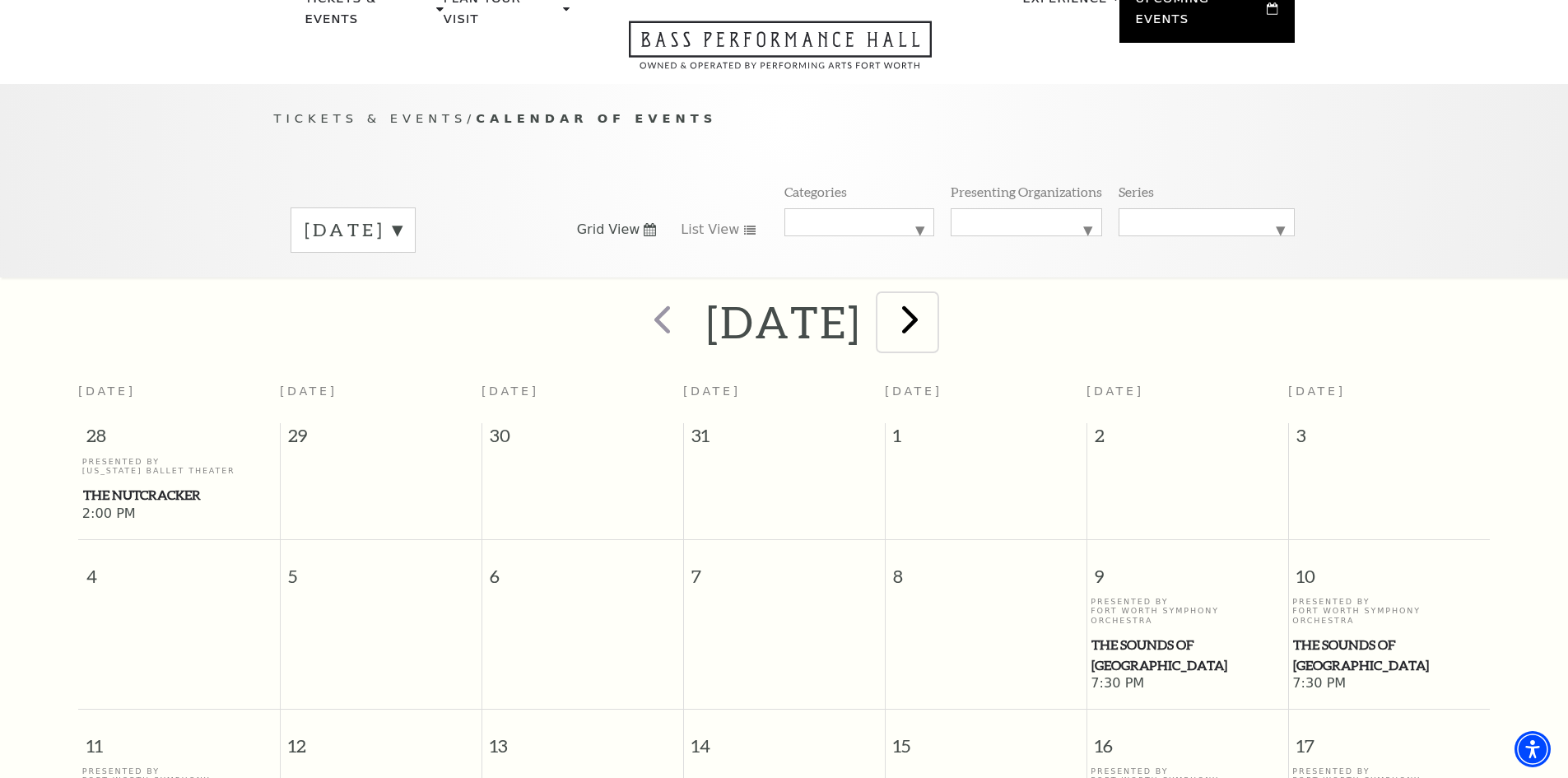
click at [933, 296] on span "next" at bounding box center [910, 319] width 47 height 47
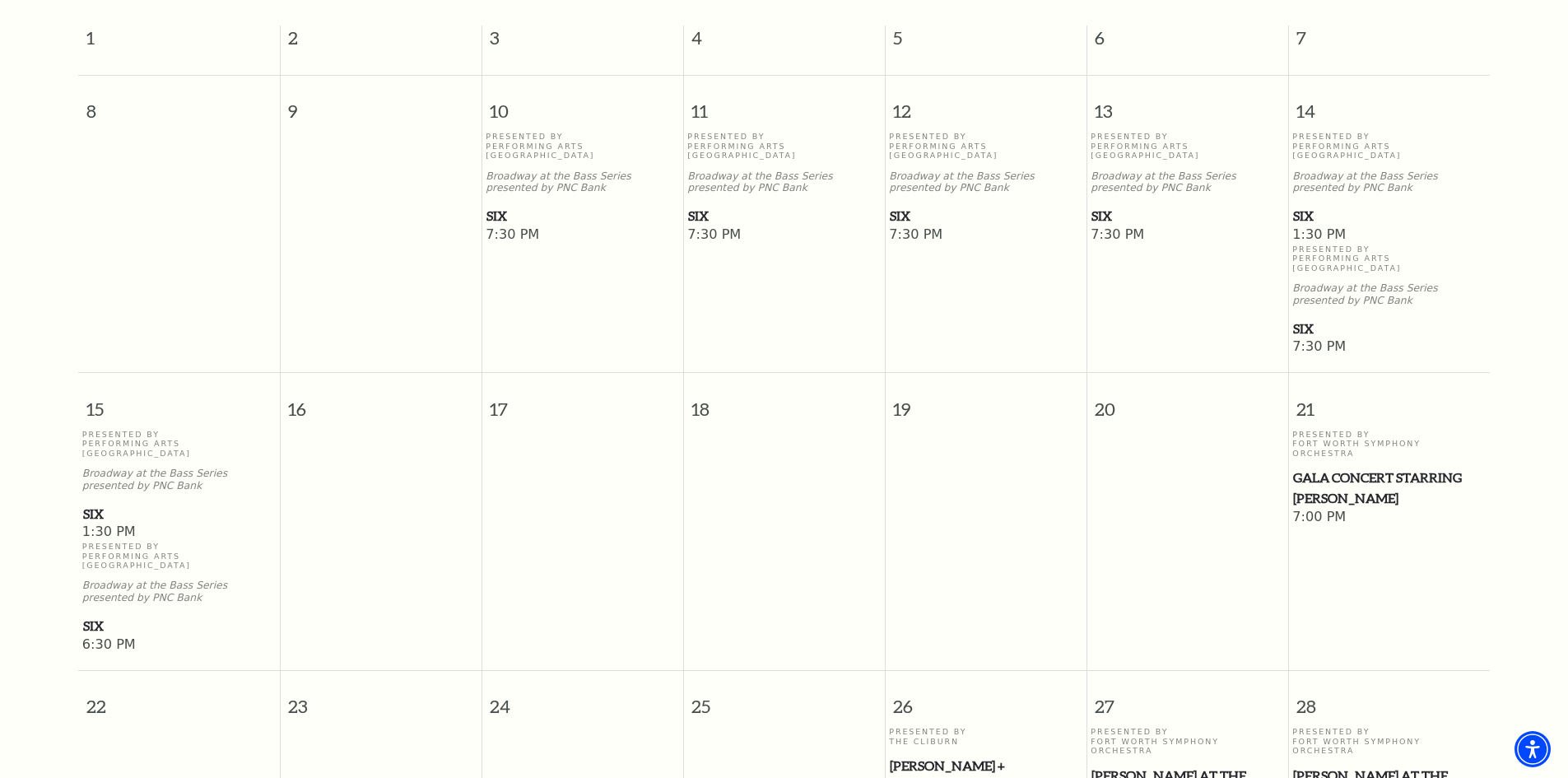
scroll to position [146, 0]
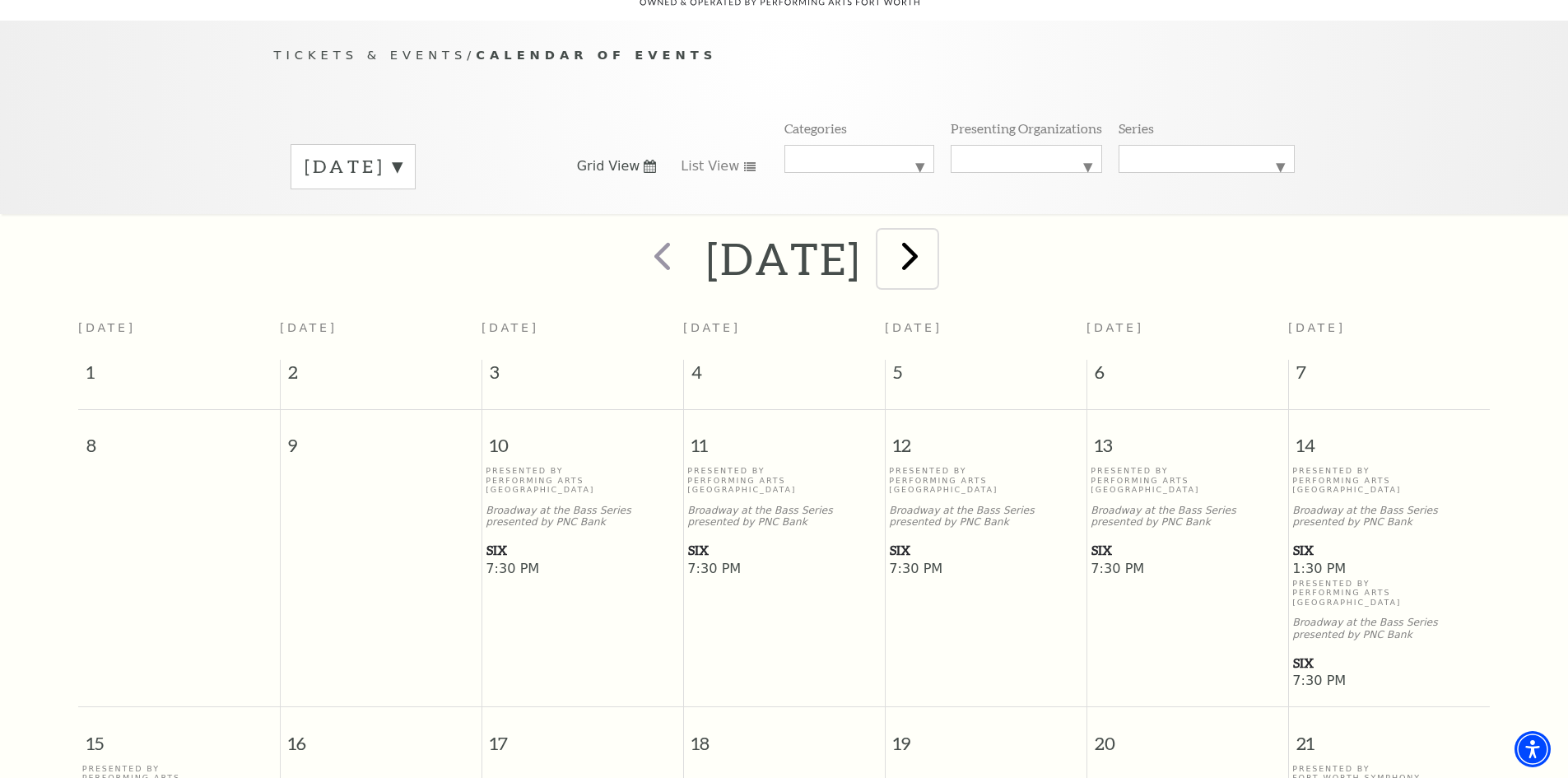
click at [933, 235] on span "next" at bounding box center [910, 256] width 47 height 47
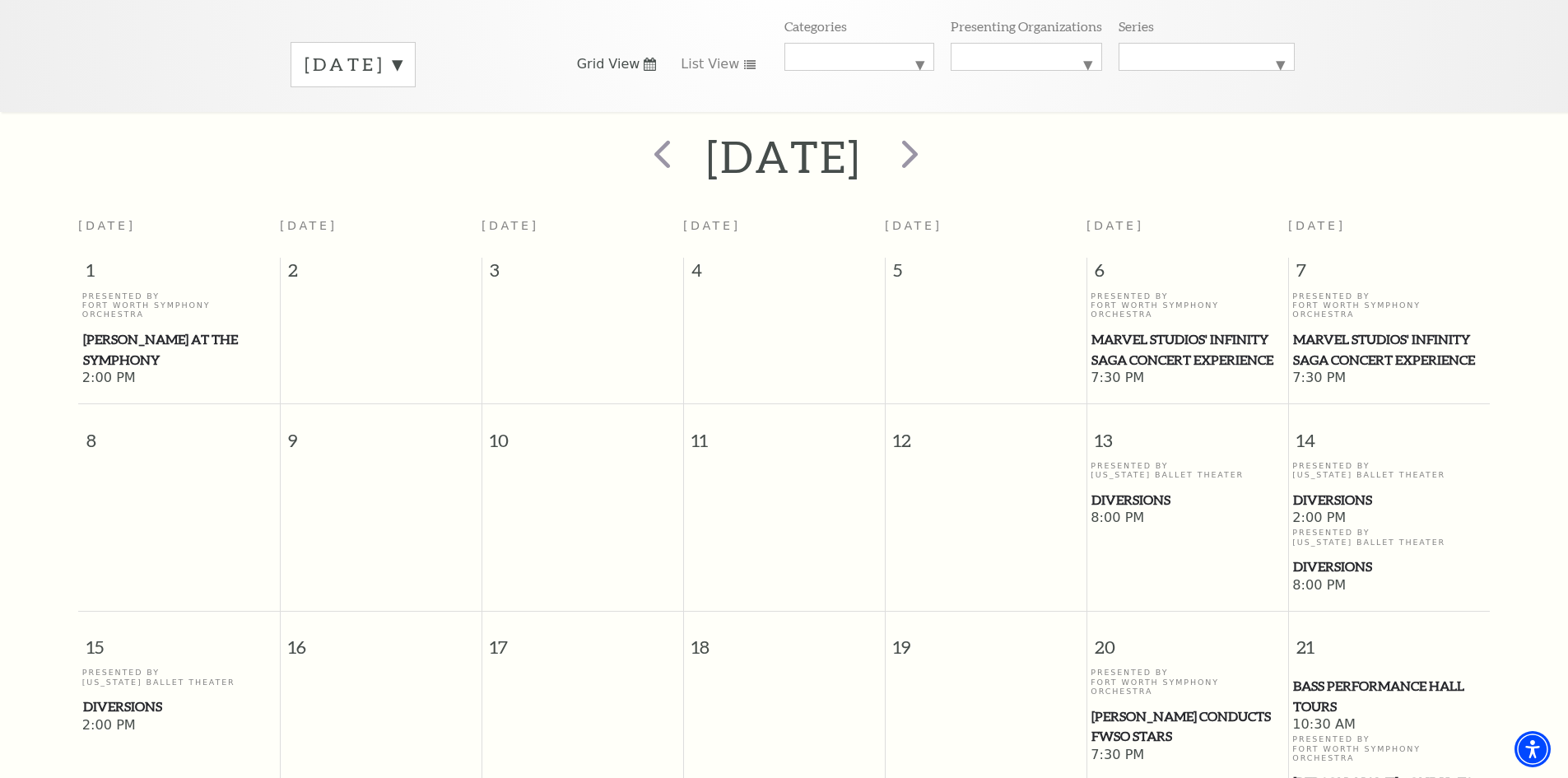
scroll to position [247, 0]
click at [933, 139] on span "next" at bounding box center [910, 155] width 47 height 47
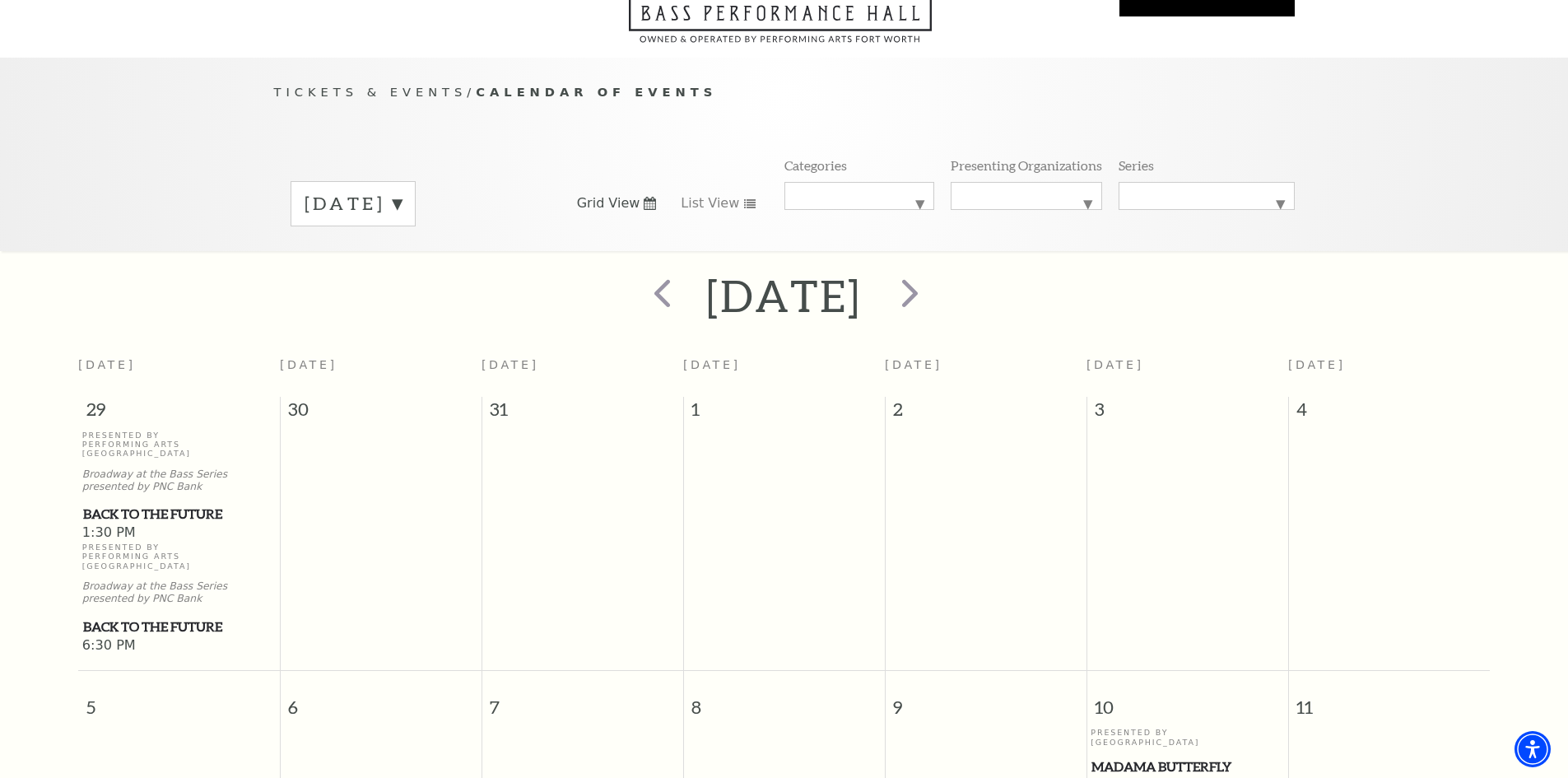
scroll to position [0, 0]
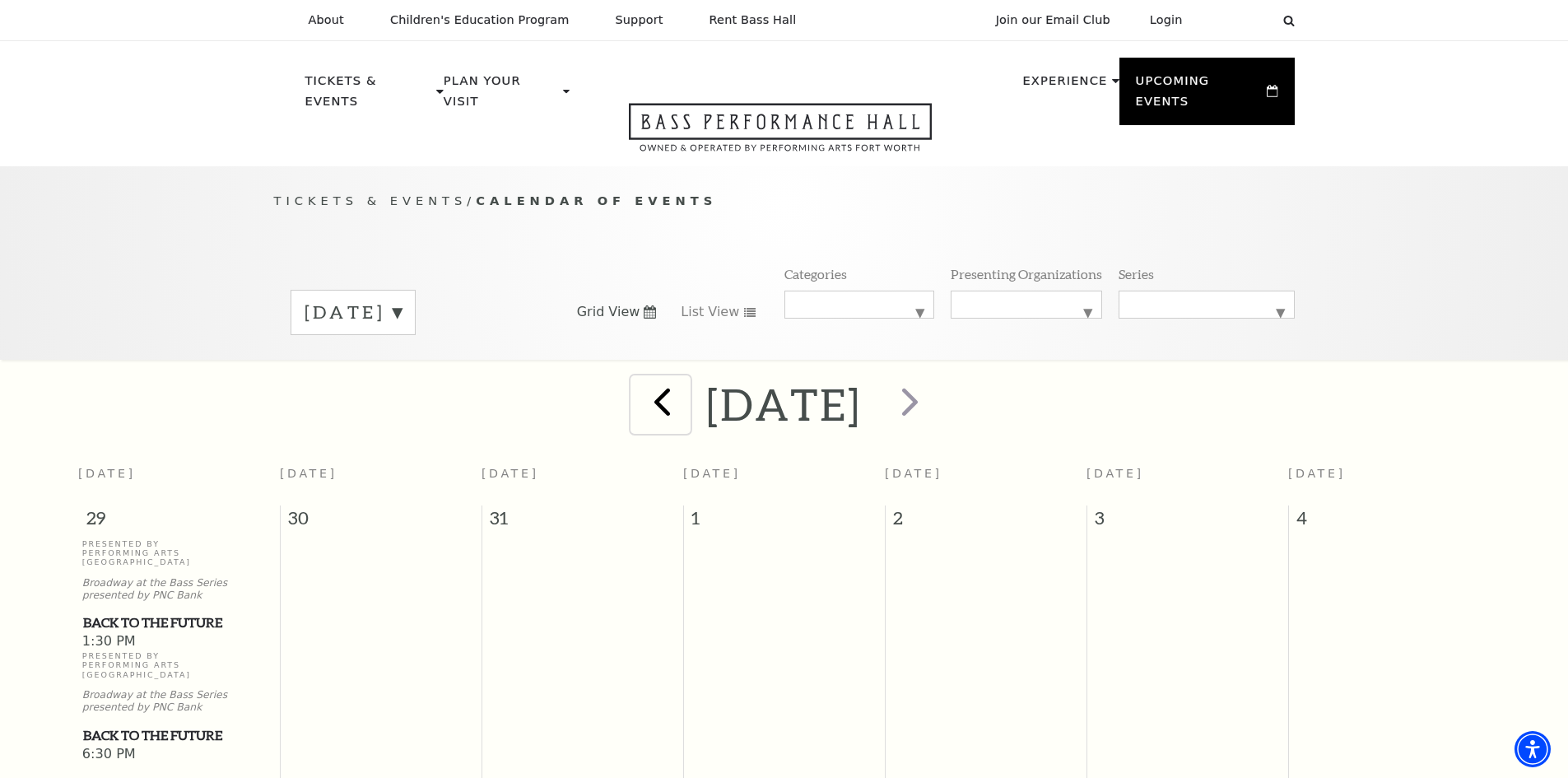
click at [639, 384] on span "prev" at bounding box center [662, 402] width 47 height 47
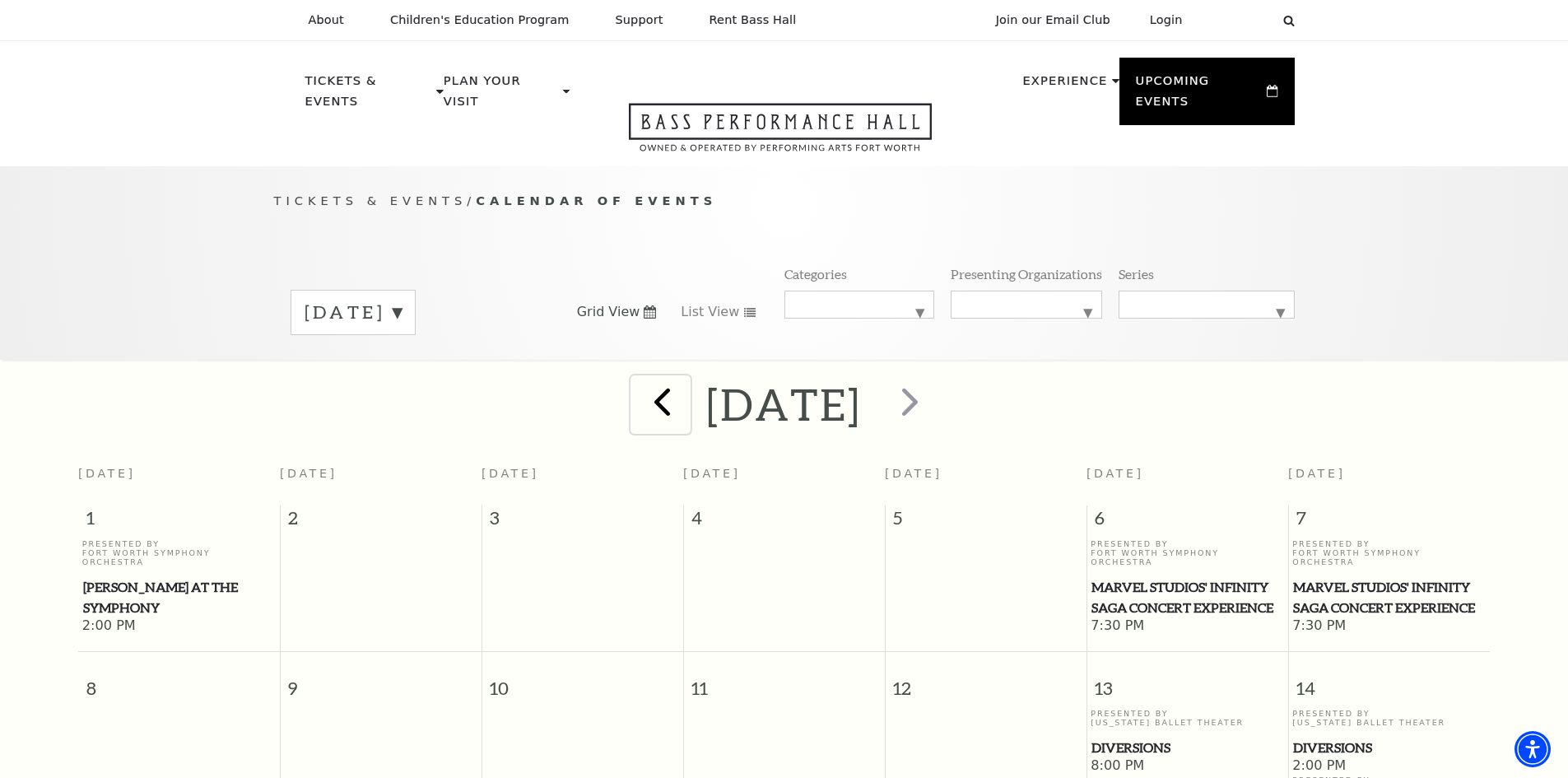
click at [639, 380] on span "prev" at bounding box center [662, 402] width 47 height 47
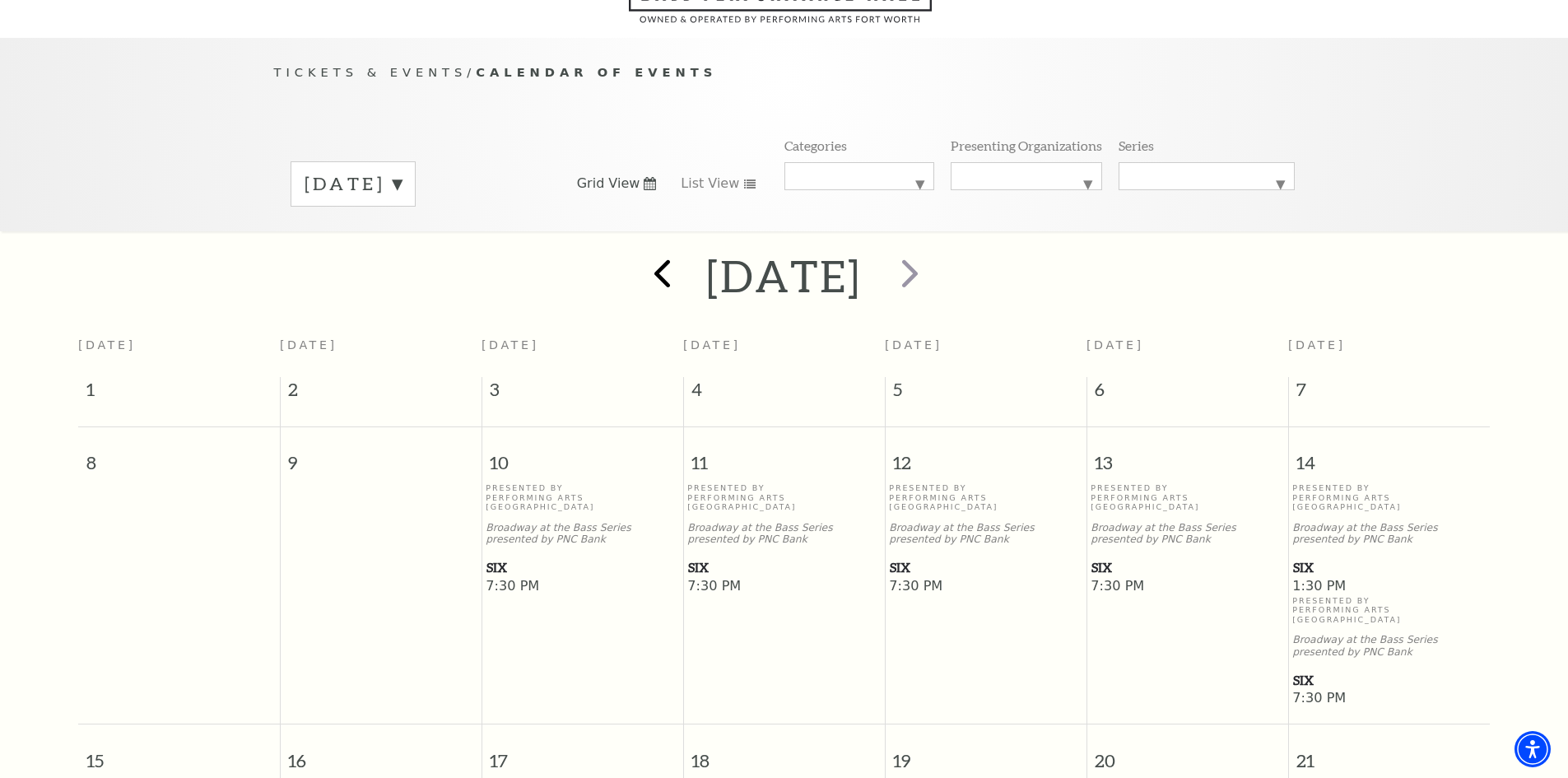
scroll to position [146, 0]
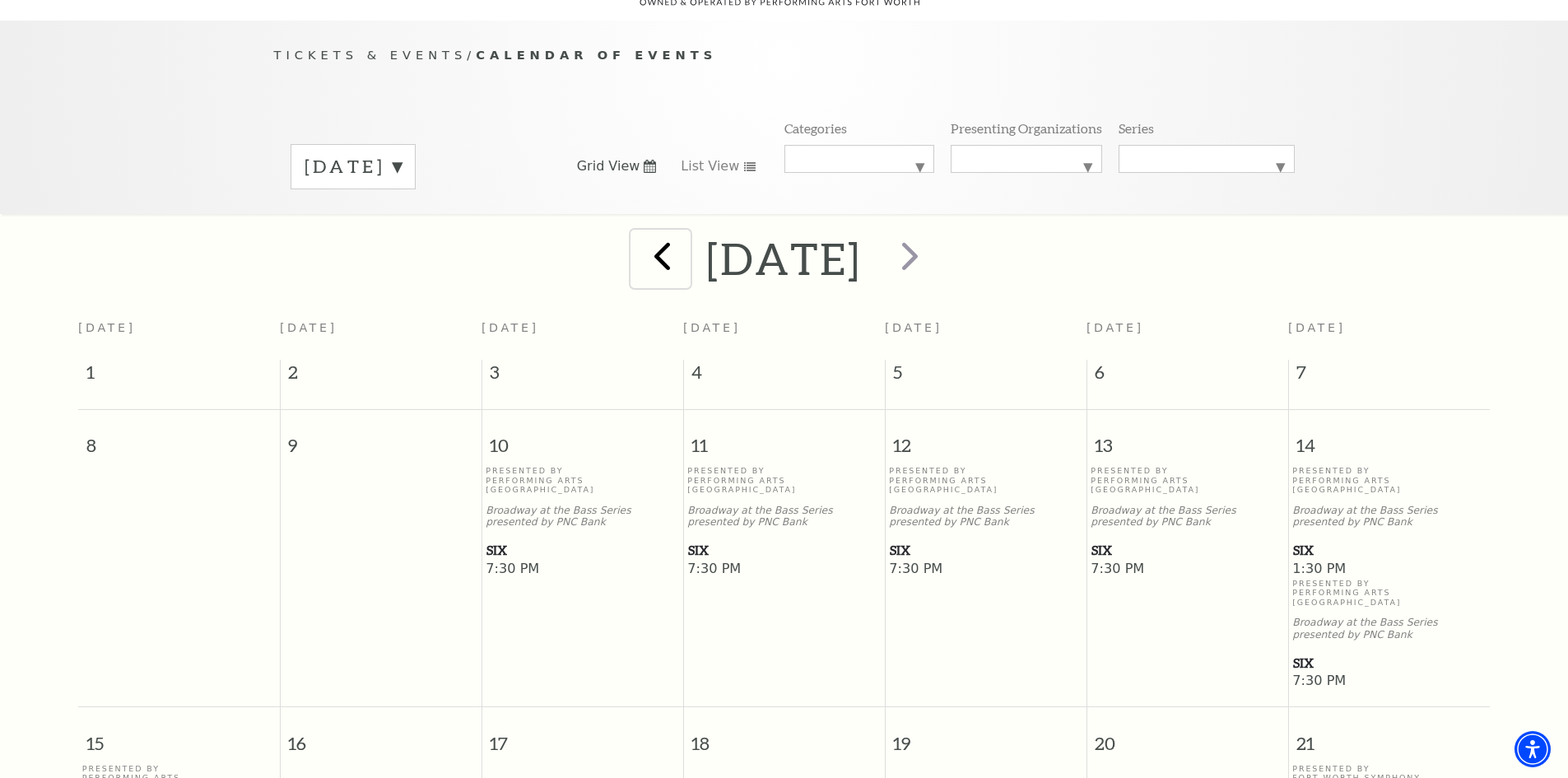
click at [639, 244] on span "prev" at bounding box center [662, 256] width 47 height 47
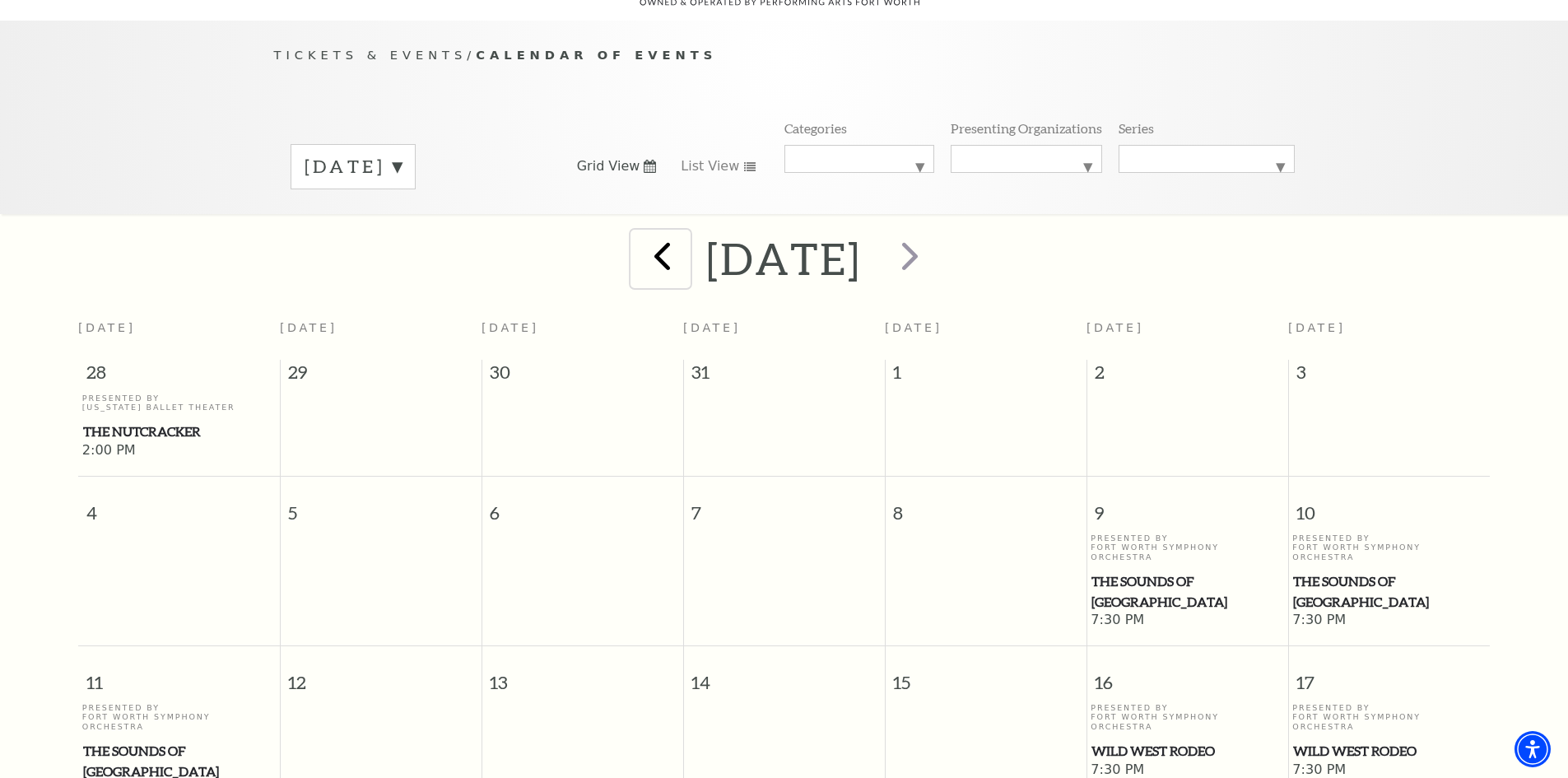
click at [639, 244] on span "prev" at bounding box center [662, 256] width 47 height 47
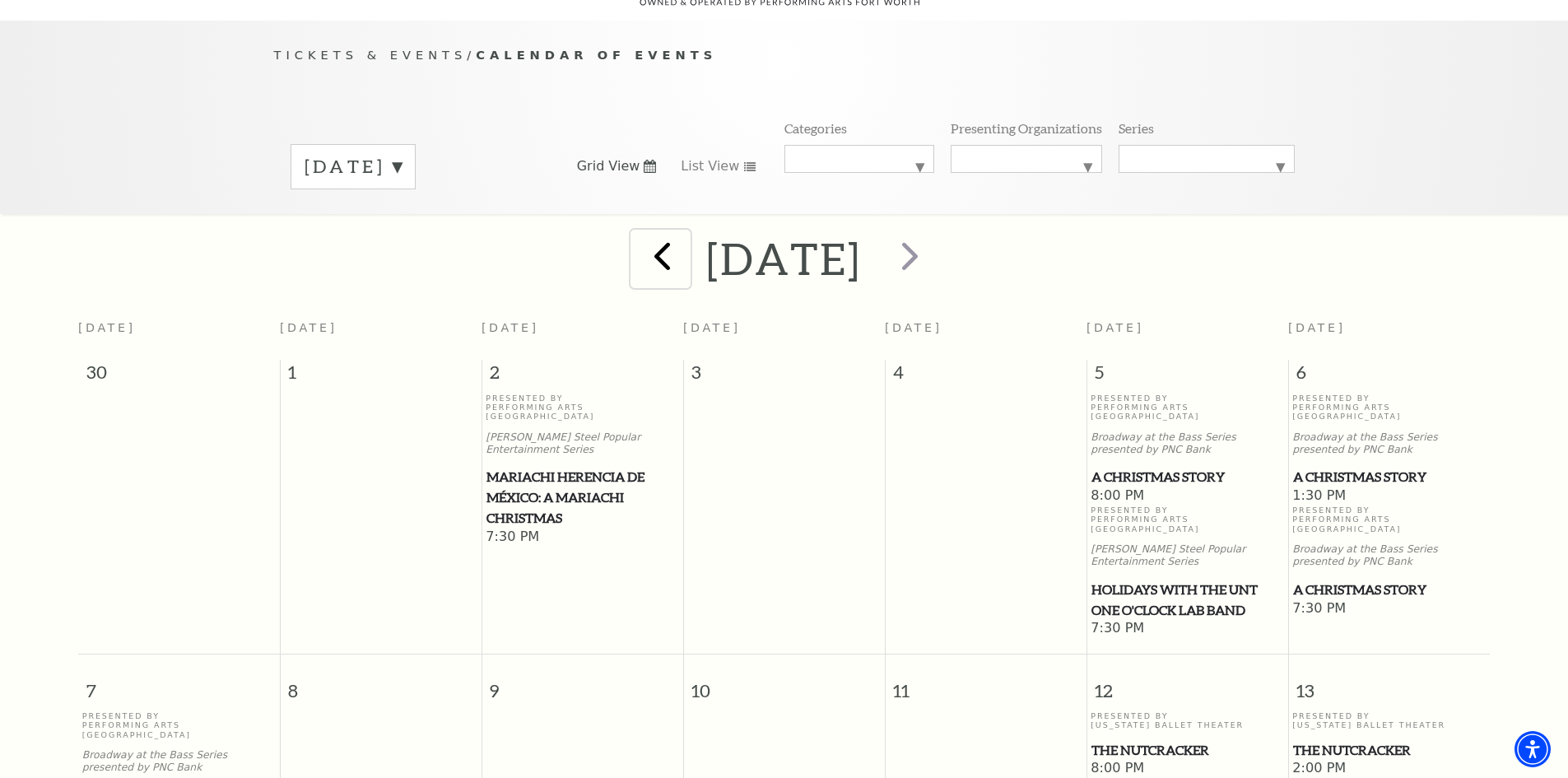
click at [639, 244] on span "prev" at bounding box center [662, 256] width 47 height 47
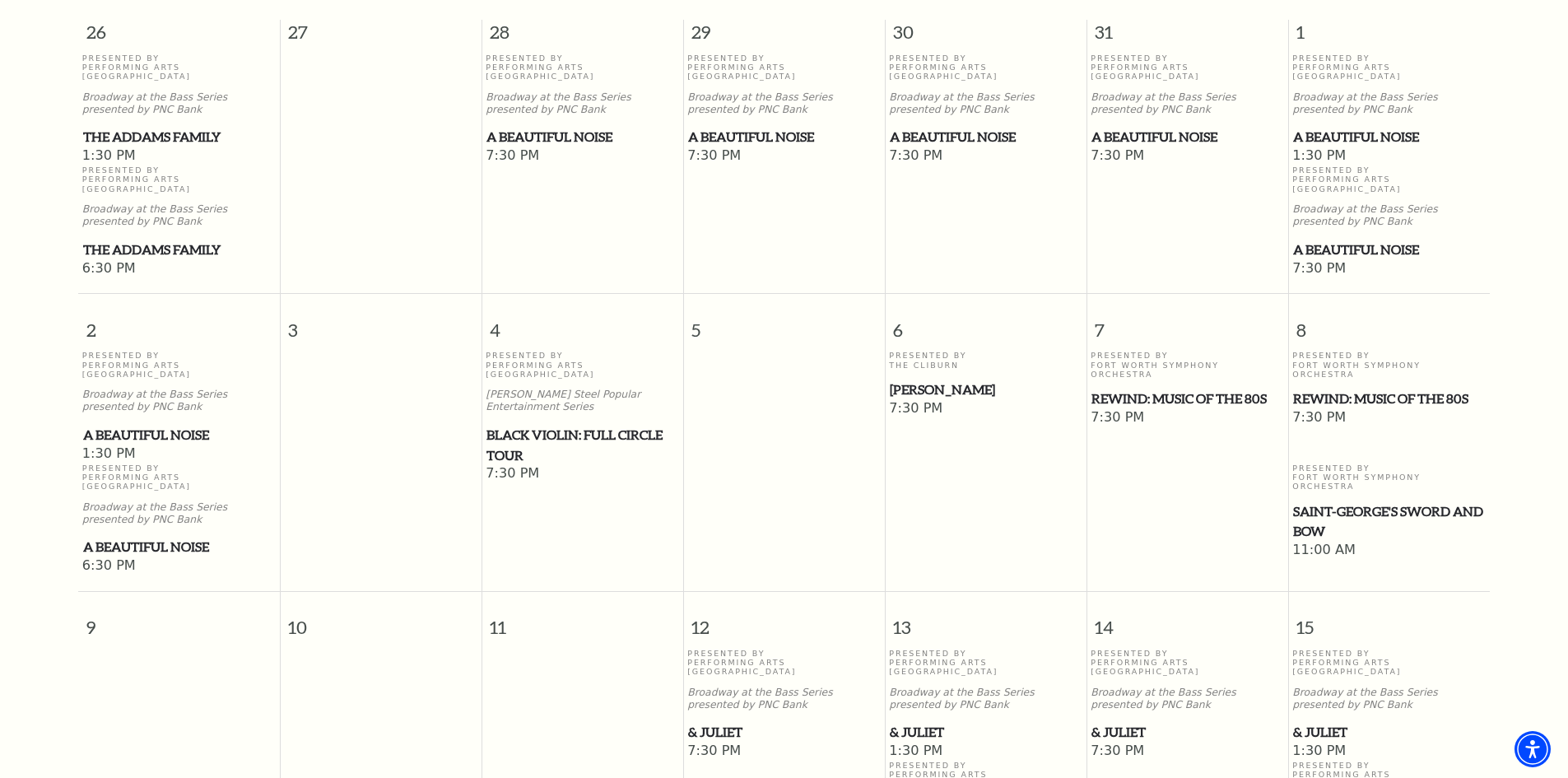
scroll to position [228, 0]
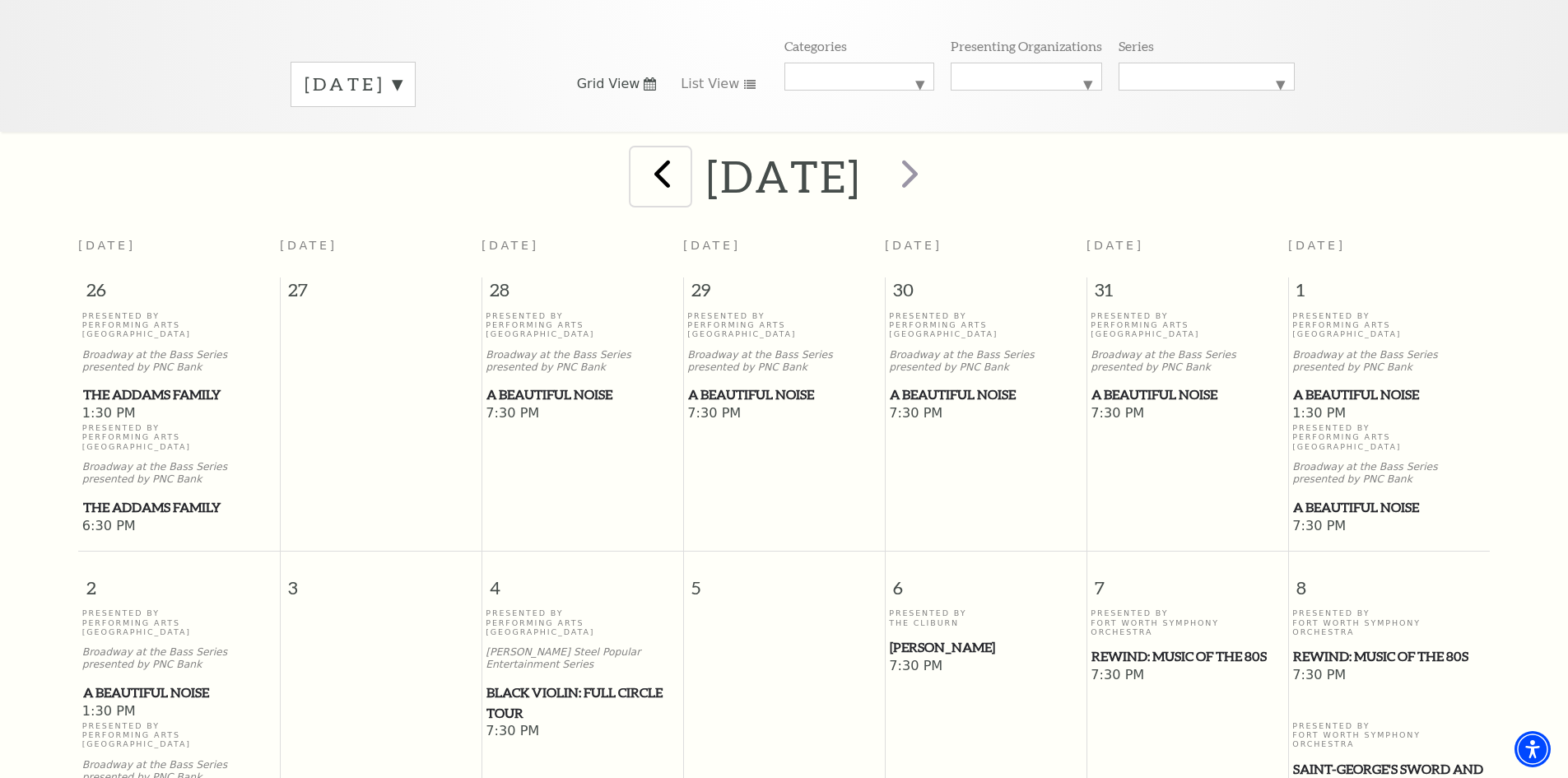
click at [639, 151] on span "prev" at bounding box center [662, 173] width 47 height 47
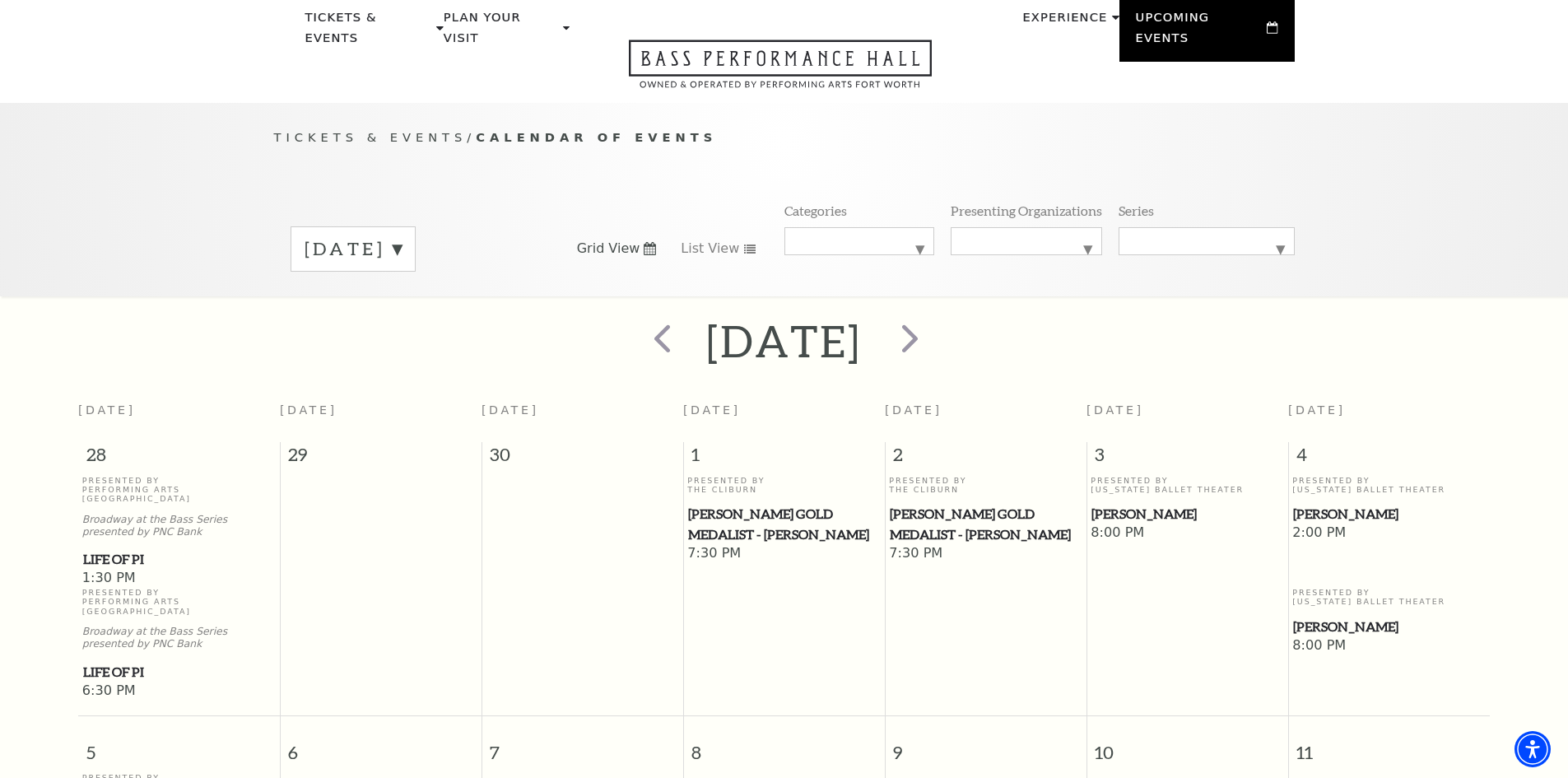
scroll to position [0, 0]
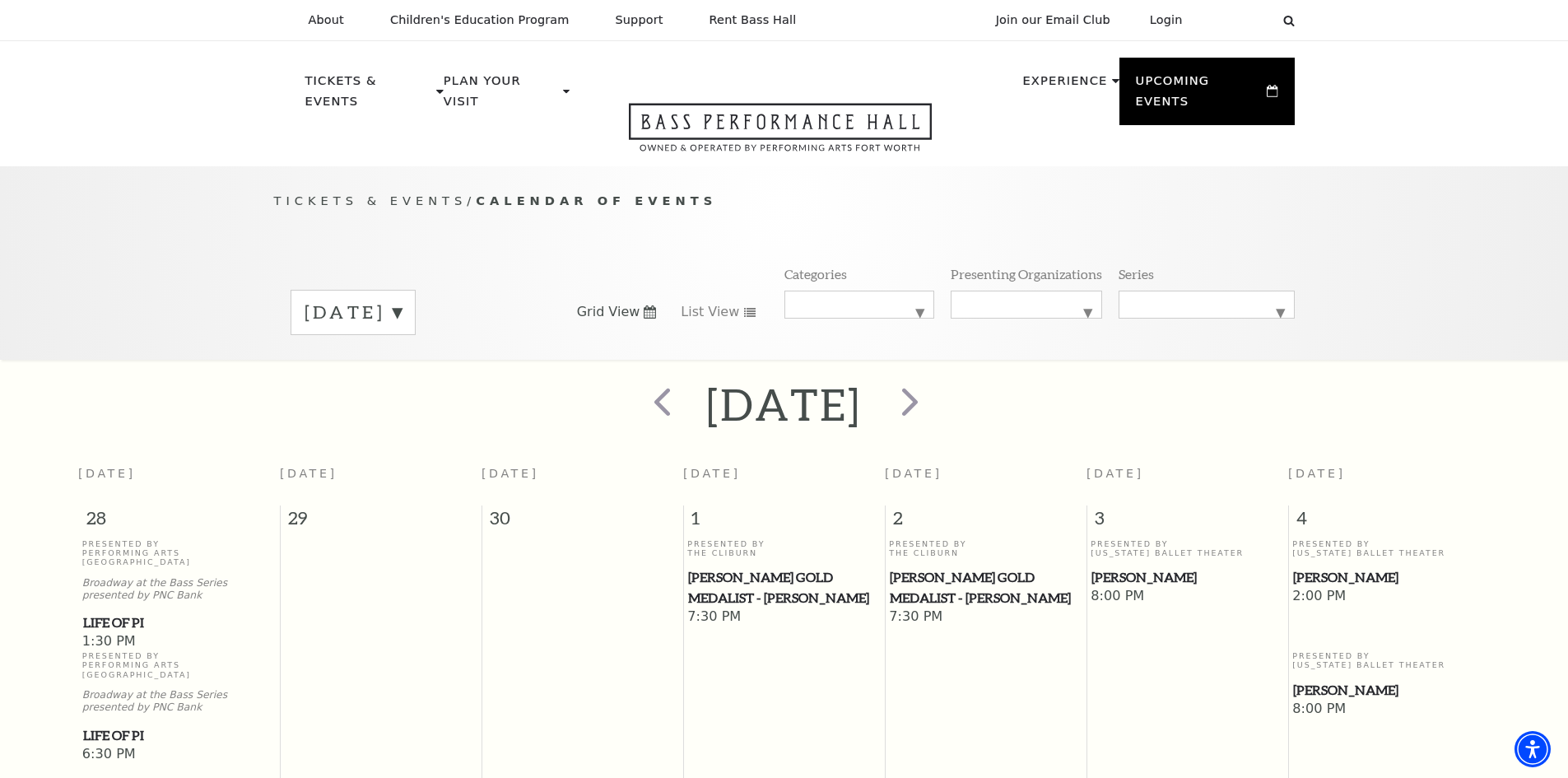
drag, startPoint x: 317, startPoint y: 2, endPoint x: 1482, endPoint y: 27, distance: 1165.3
click at [1482, 27] on div "About Performing Arts Fort Worth Bass Performance Hall Maddox Muse Center Resid…" at bounding box center [784, 21] width 1568 height 41
click at [1485, 66] on header "About Performing Arts Fort Worth Bass Performance Hall Maddox Muse Center Resid…" at bounding box center [784, 83] width 1568 height 167
